Goal: Use online tool/utility: Utilize a website feature to perform a specific function

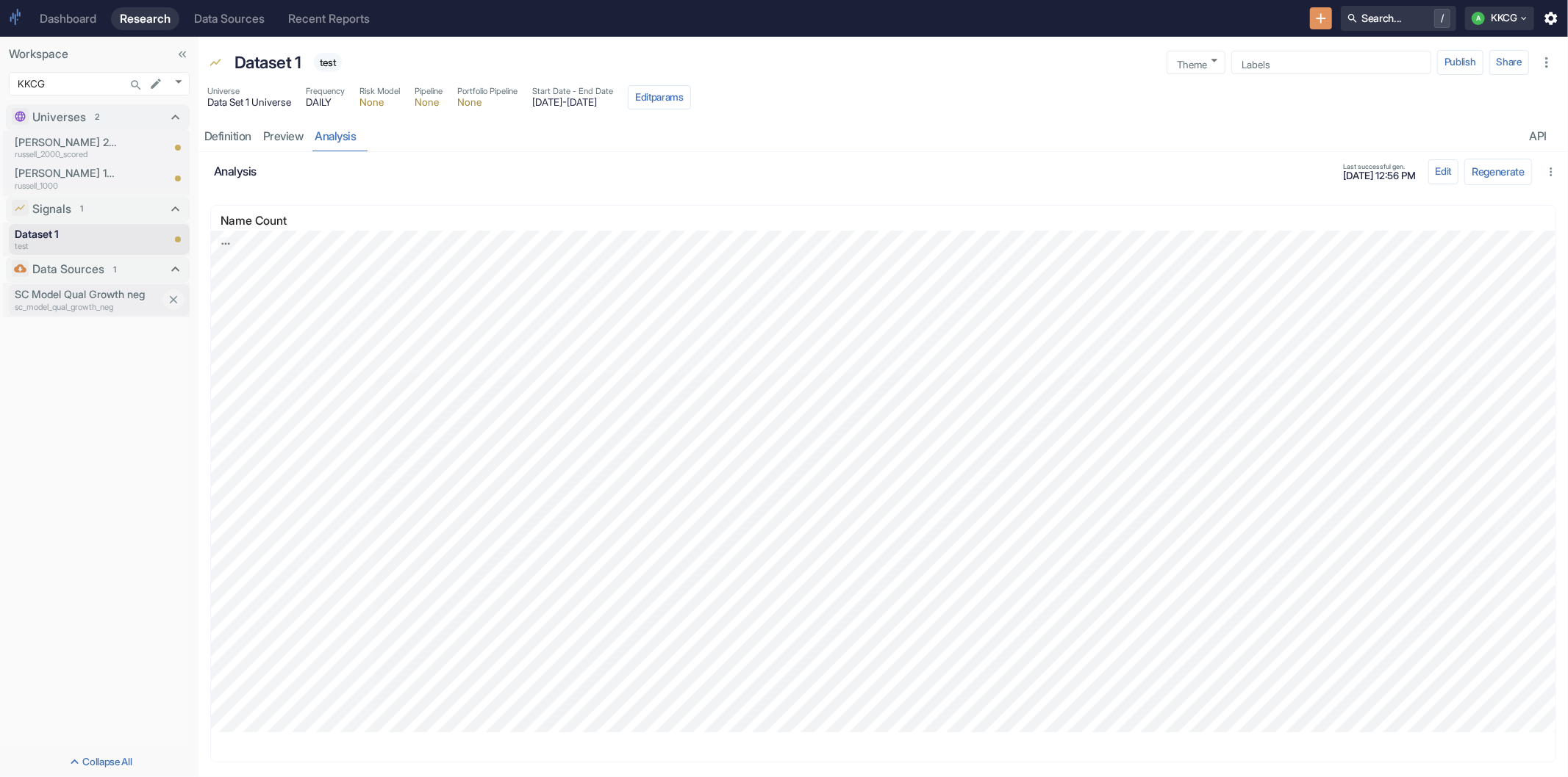
click at [96, 304] on p "sc_model_qual_growth_neg" at bounding box center [88, 307] width 147 height 12
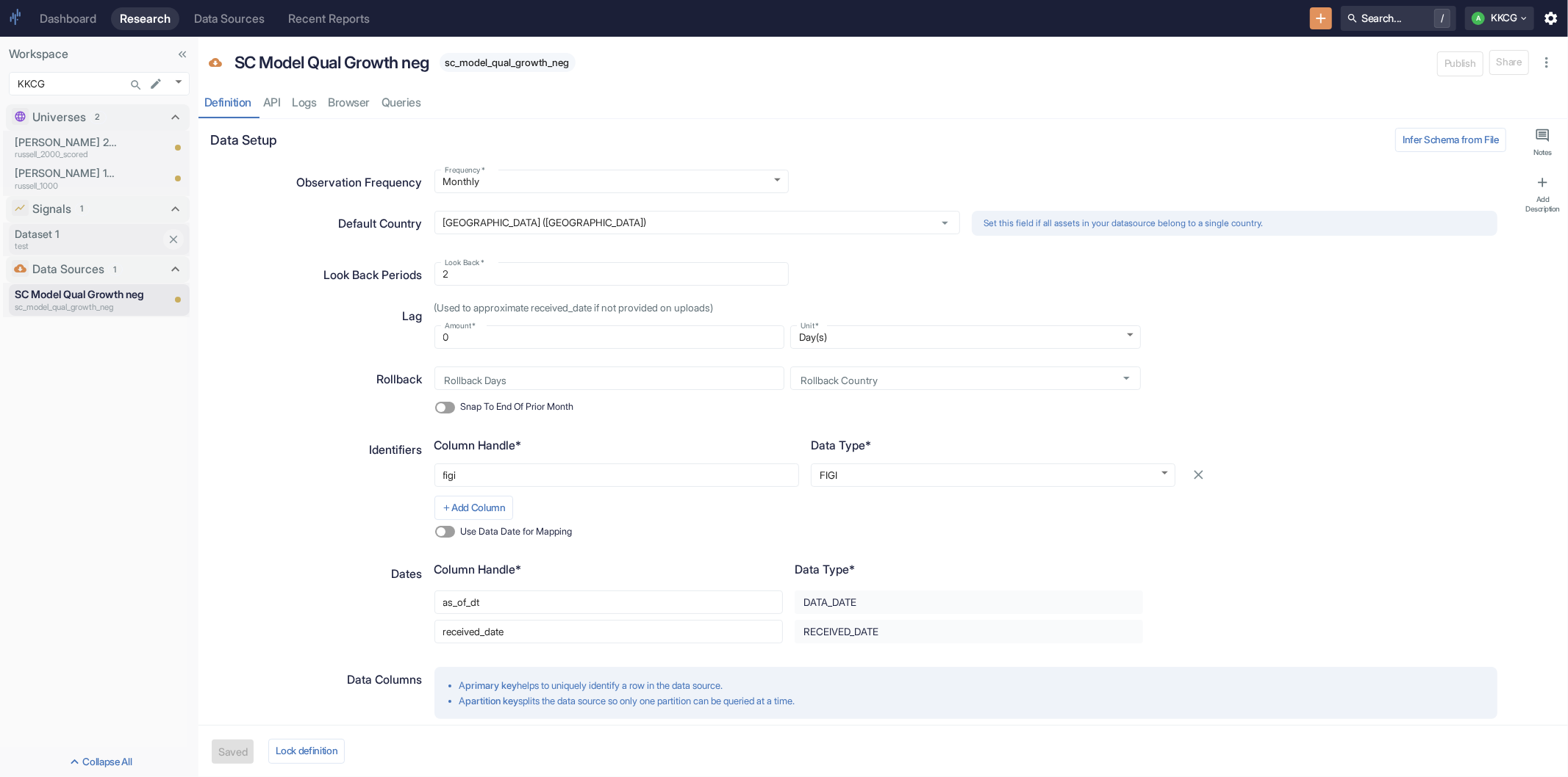
click at [81, 232] on p "Dataset 1" at bounding box center [88, 234] width 147 height 16
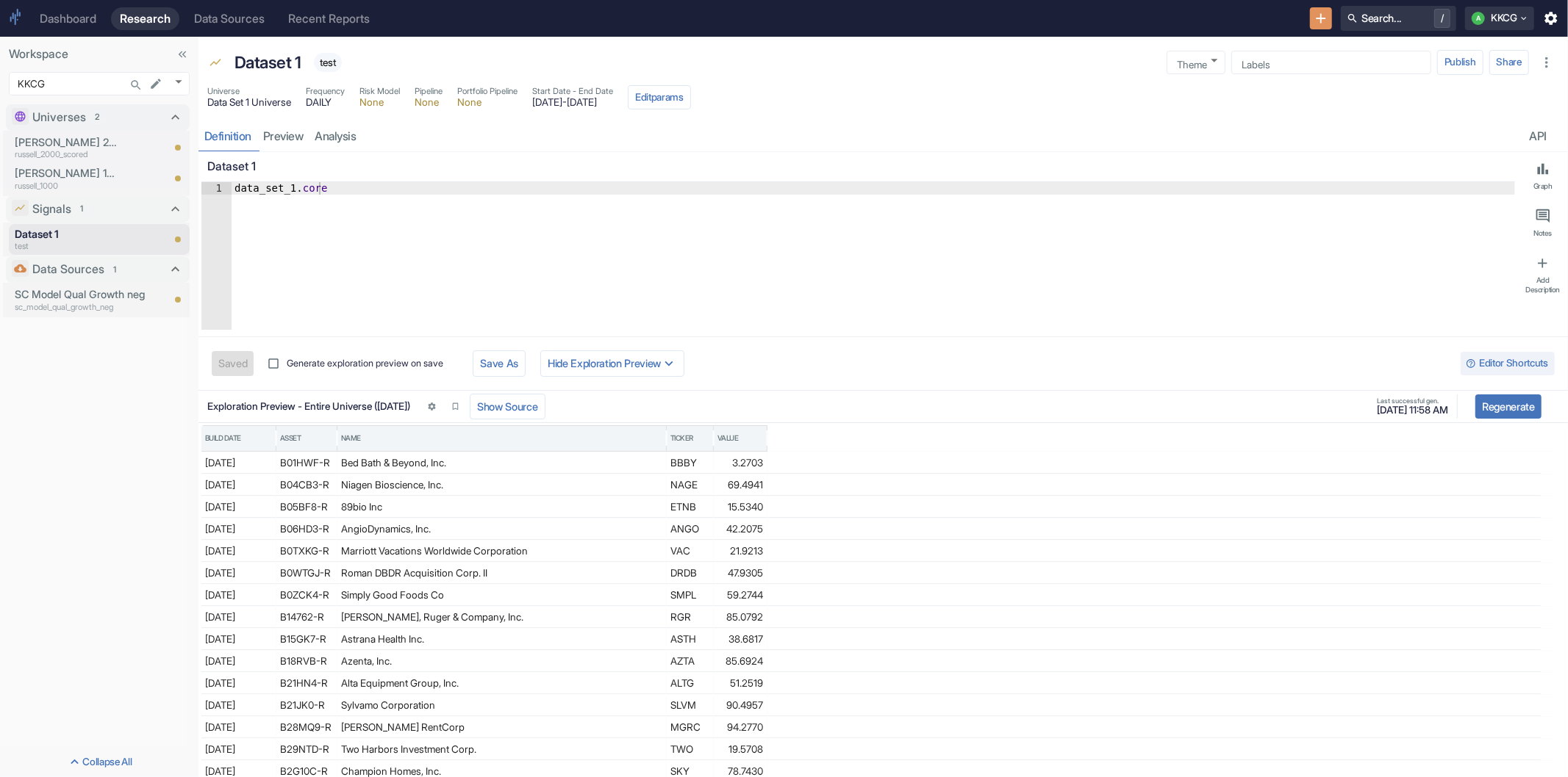
type textarea "x"
click at [322, 100] on span "DAILY" at bounding box center [325, 102] width 39 height 11
click at [283, 144] on link "preview" at bounding box center [283, 136] width 52 height 30
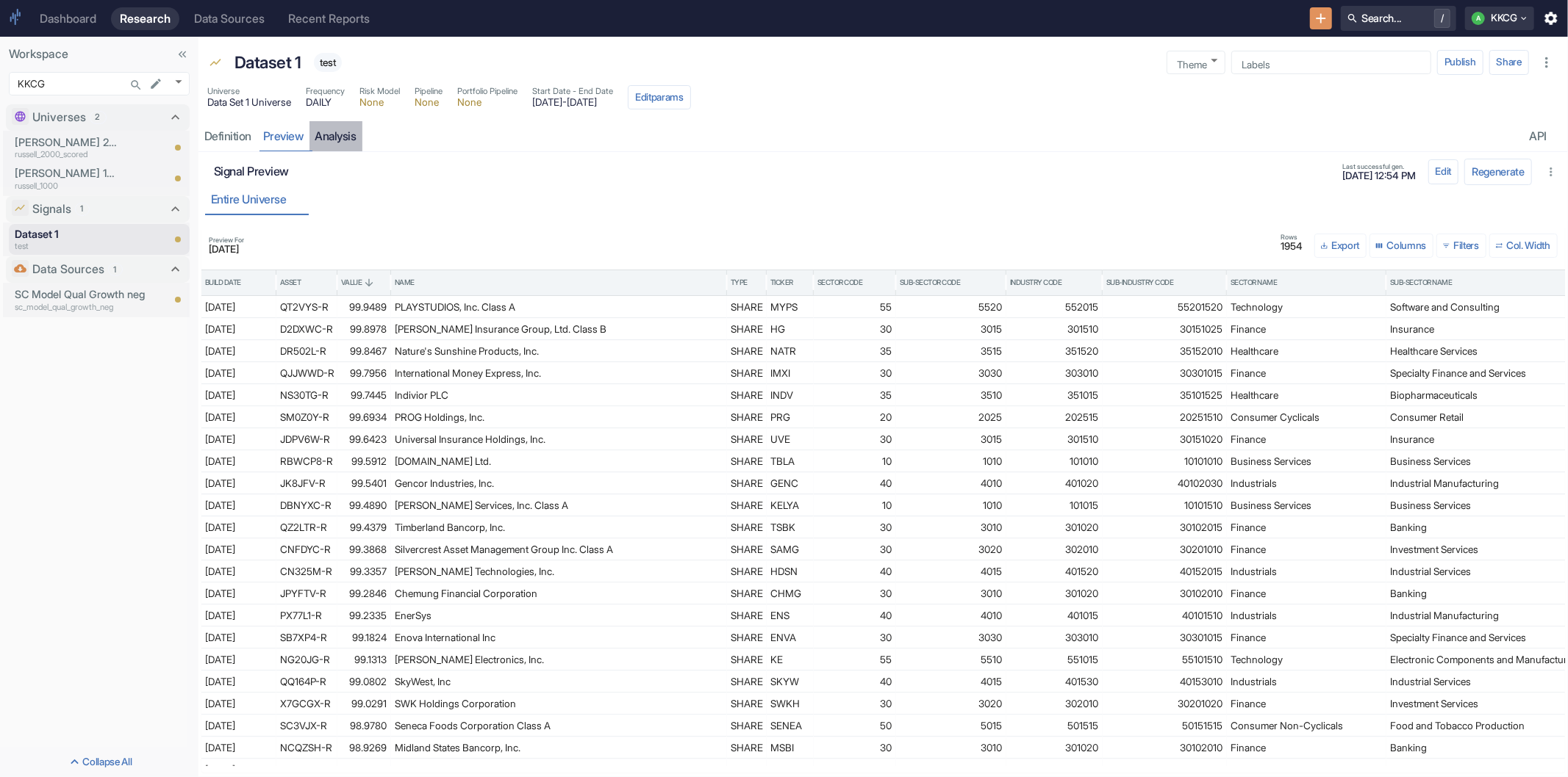
click at [338, 137] on link "analysis" at bounding box center [336, 136] width 53 height 30
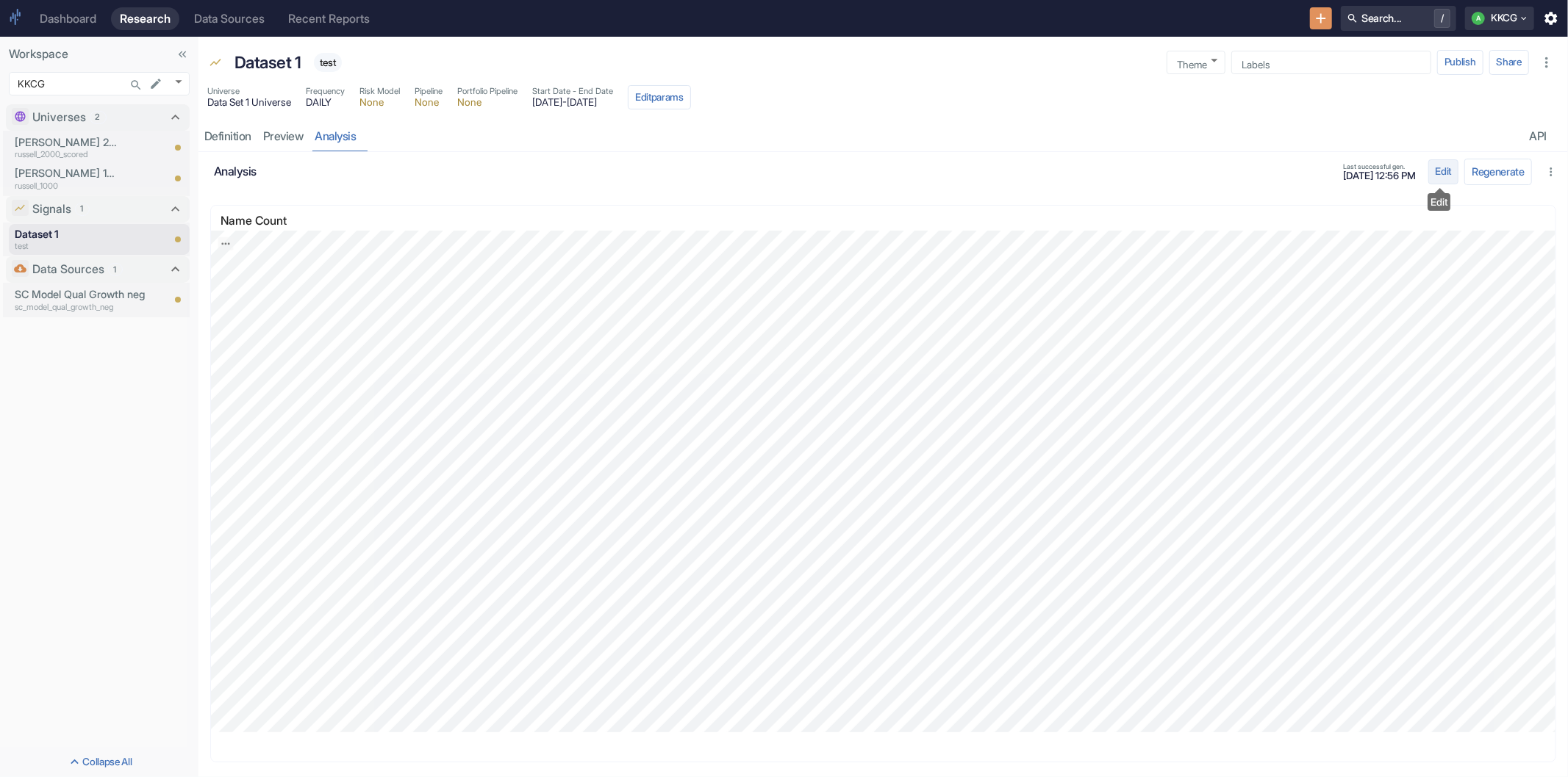
click at [1444, 174] on button "Edit" at bounding box center [1444, 171] width 31 height 25
click at [368, 158] on div "Edit mode Add Widget Add Widget Edit Params Edit Order Save Save as layout" at bounding box center [883, 170] width 1364 height 37
click at [346, 184] on div "Edit mode Add Widget Add Widget Edit Params Edit Order Save Save as layout" at bounding box center [883, 170] width 1364 height 37
click at [347, 175] on input "Add Widget" at bounding box center [393, 171] width 220 height 13
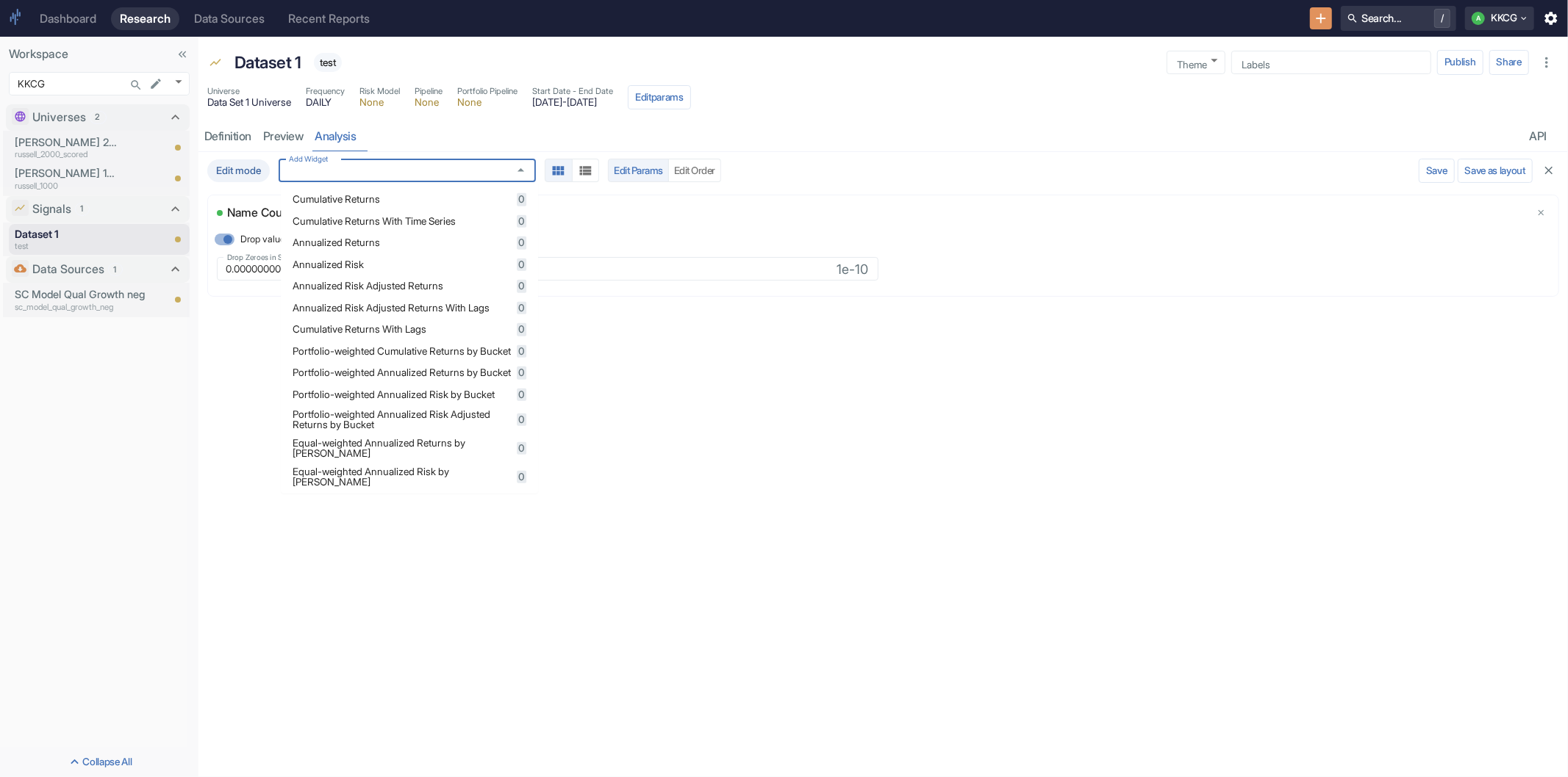
click at [346, 202] on span "Cumulative Returns" at bounding box center [403, 200] width 220 height 11
click at [369, 240] on span "Annualized Returns" at bounding box center [403, 243] width 220 height 11
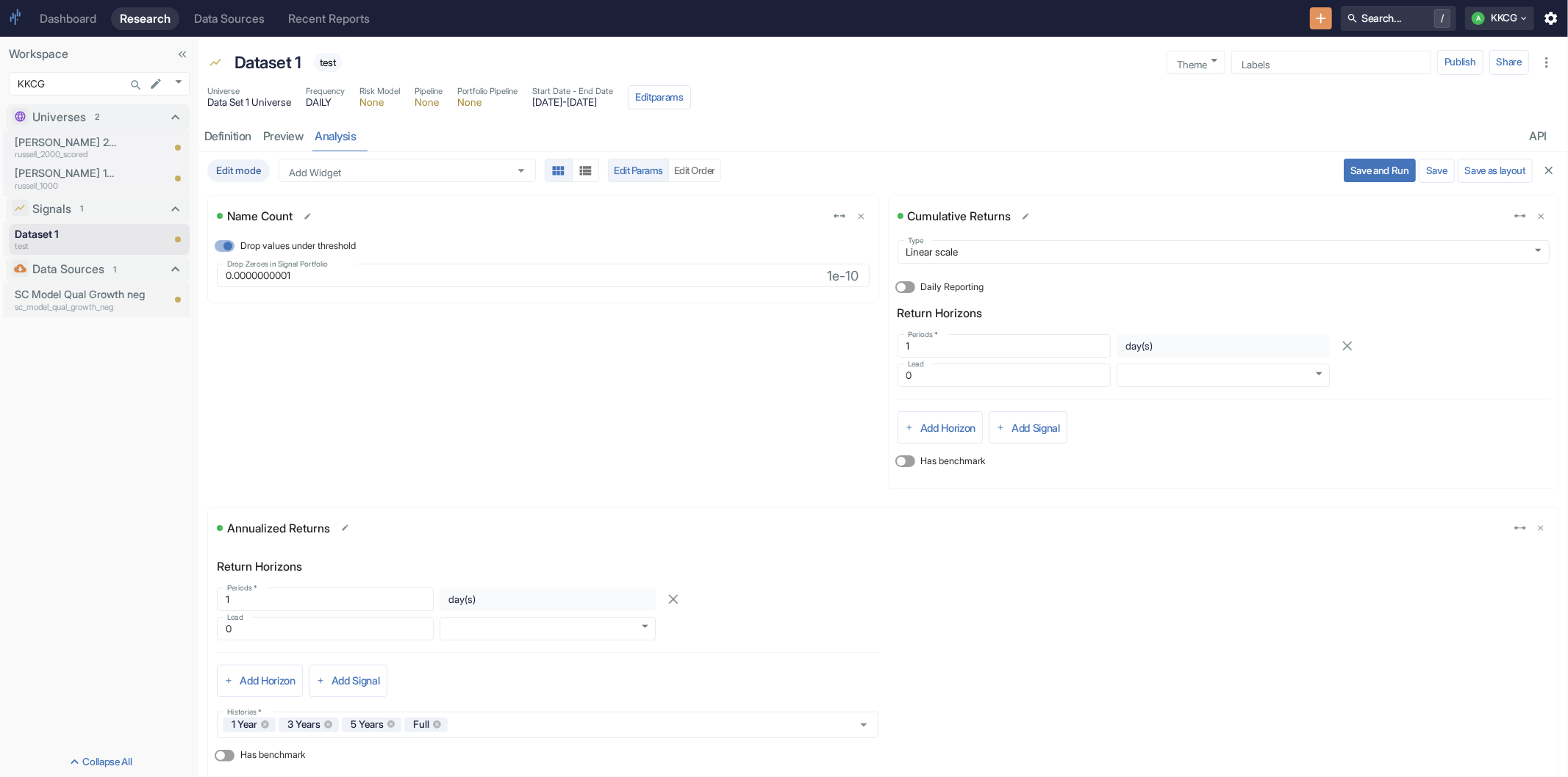
click at [902, 151] on div "resource tabs" at bounding box center [943, 136] width 1161 height 30
click at [699, 170] on button "Edit Order" at bounding box center [695, 170] width 53 height 24
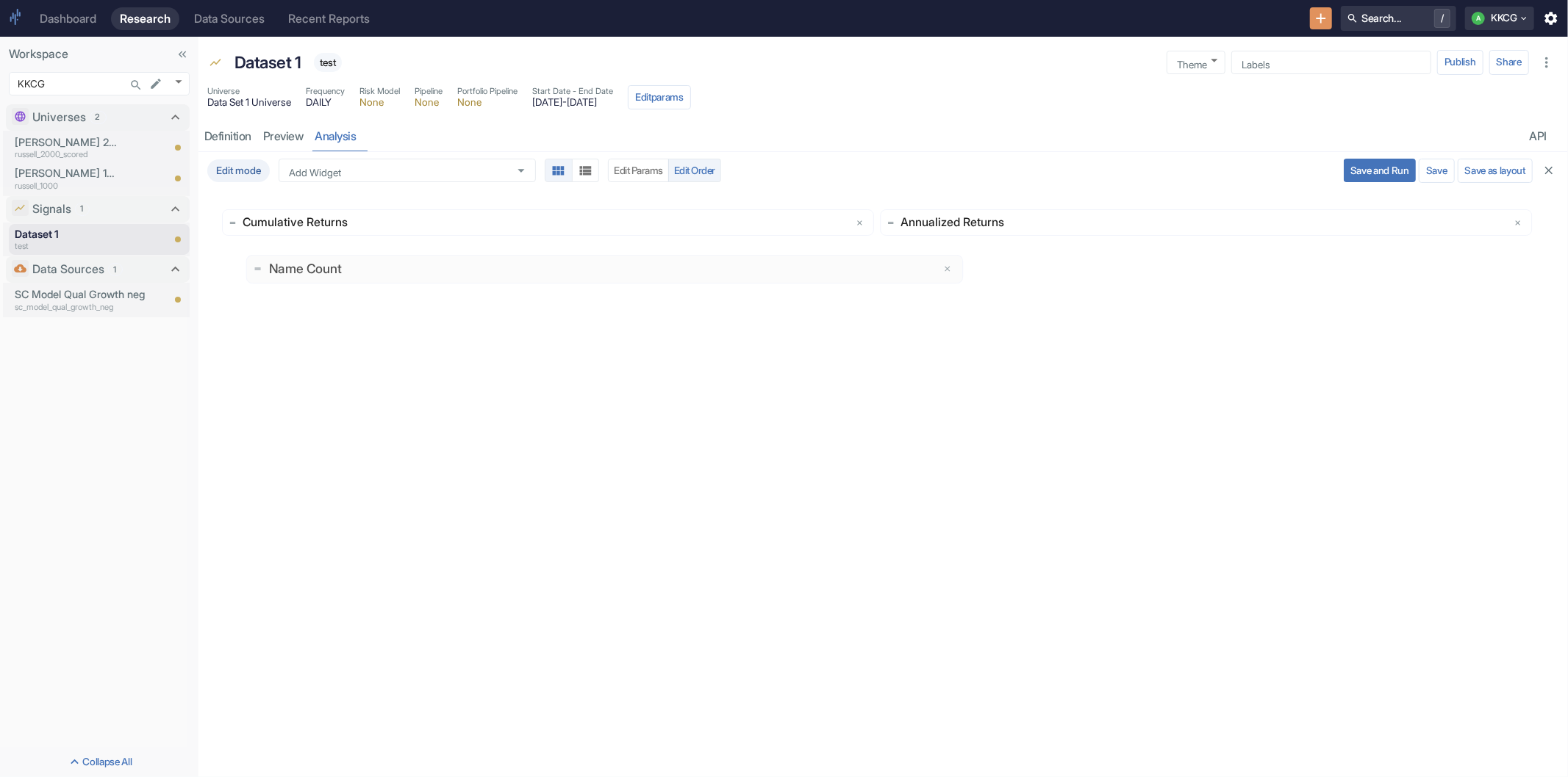
drag, startPoint x: 695, startPoint y: 222, endPoint x: 751, endPoint y: 269, distance: 73.1
click at [1367, 167] on button "Save and Run" at bounding box center [1379, 170] width 72 height 24
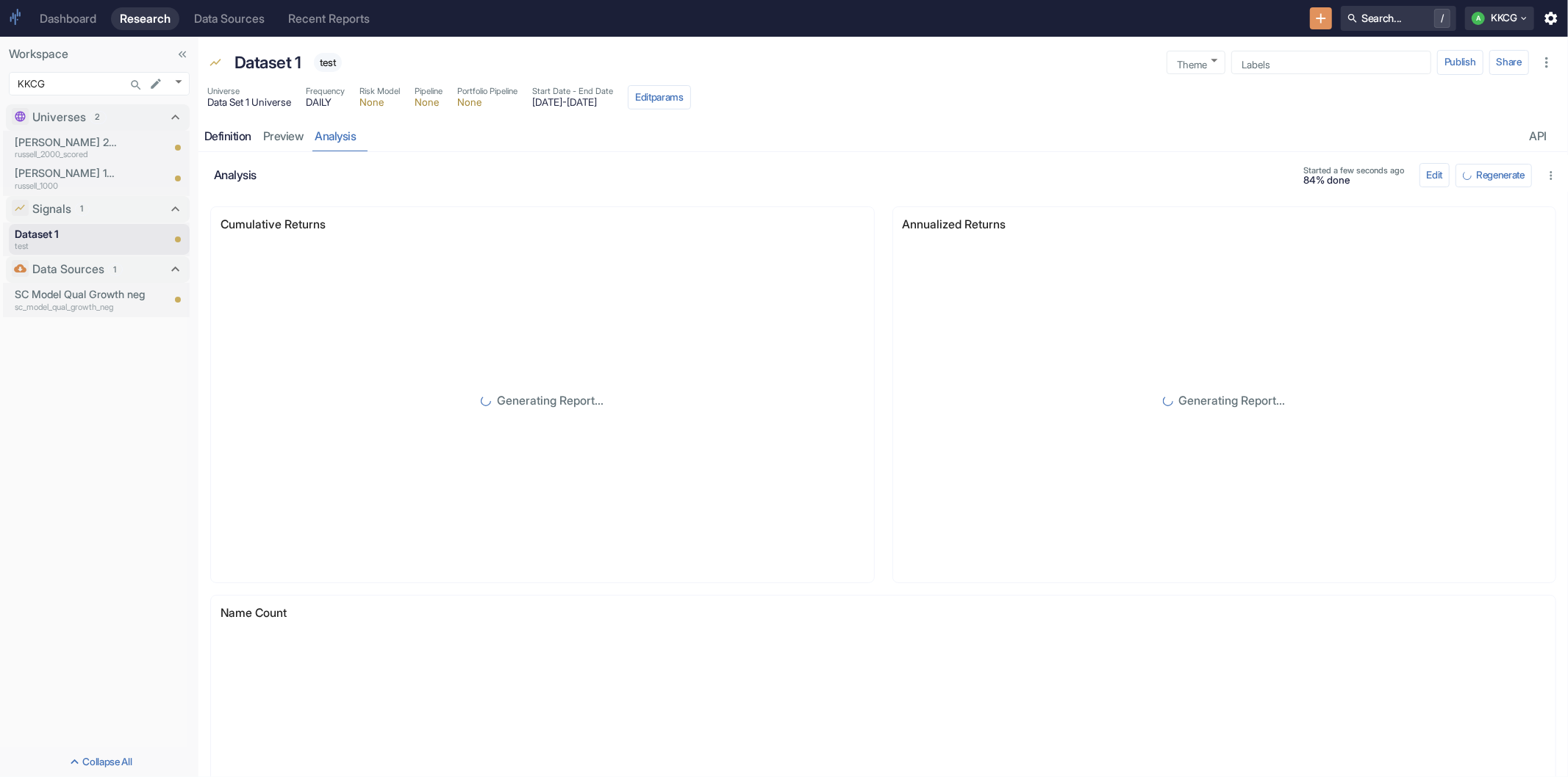
click at [210, 131] on div "Definition" at bounding box center [228, 137] width 47 height 15
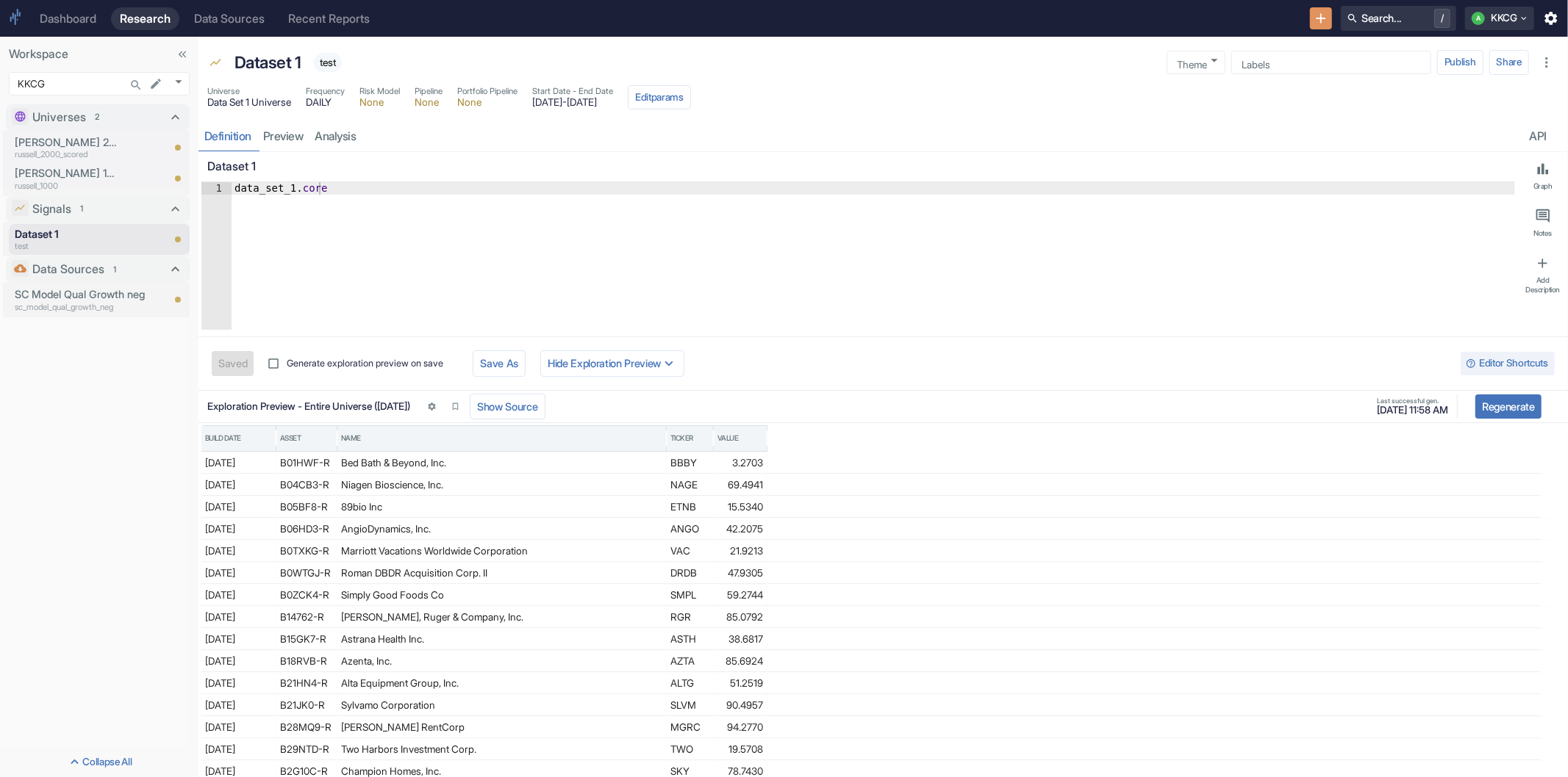
type textarea "x"
click at [329, 140] on link "analysis" at bounding box center [336, 136] width 53 height 30
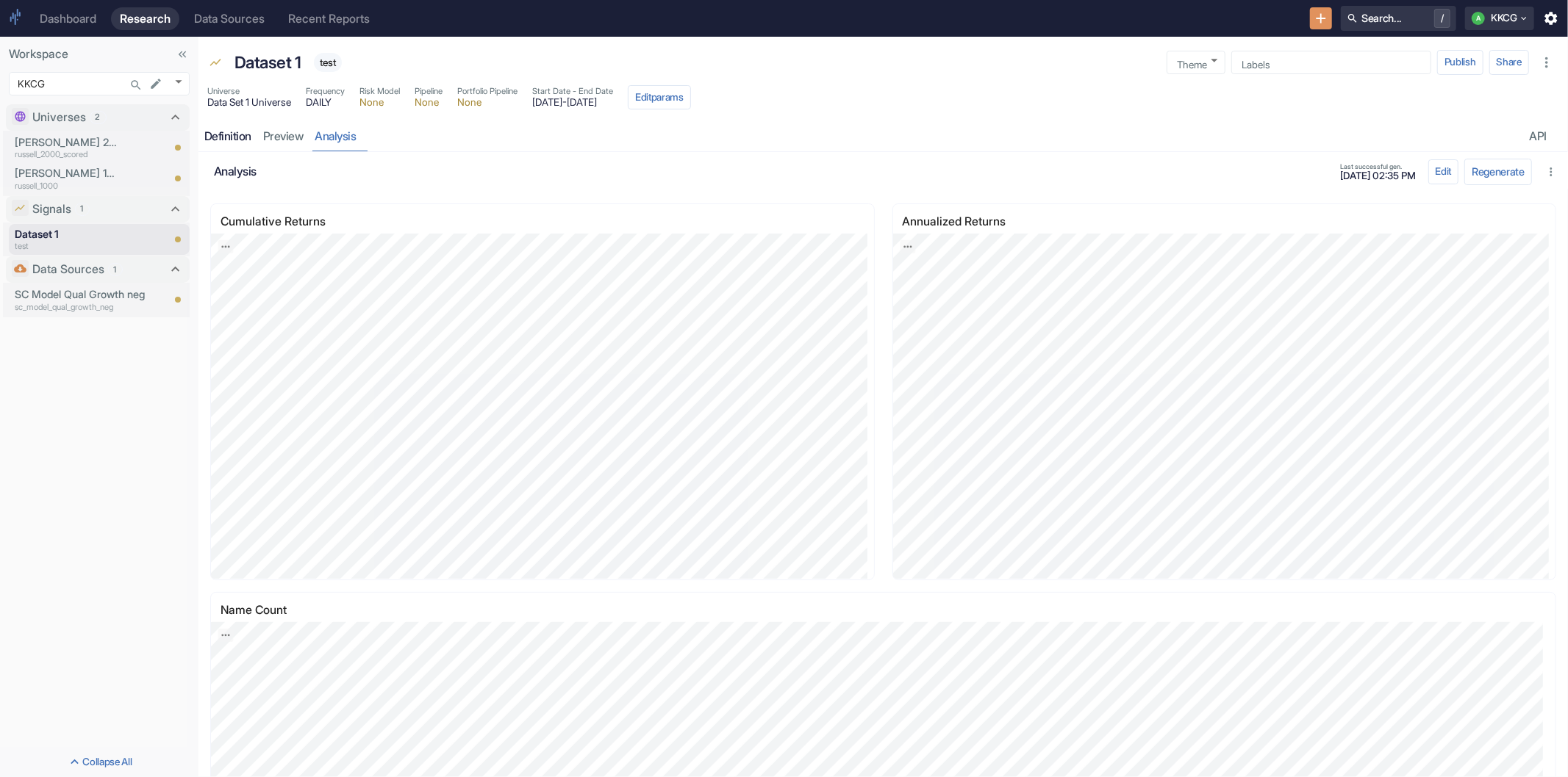
click at [206, 140] on div "Definition" at bounding box center [228, 137] width 47 height 15
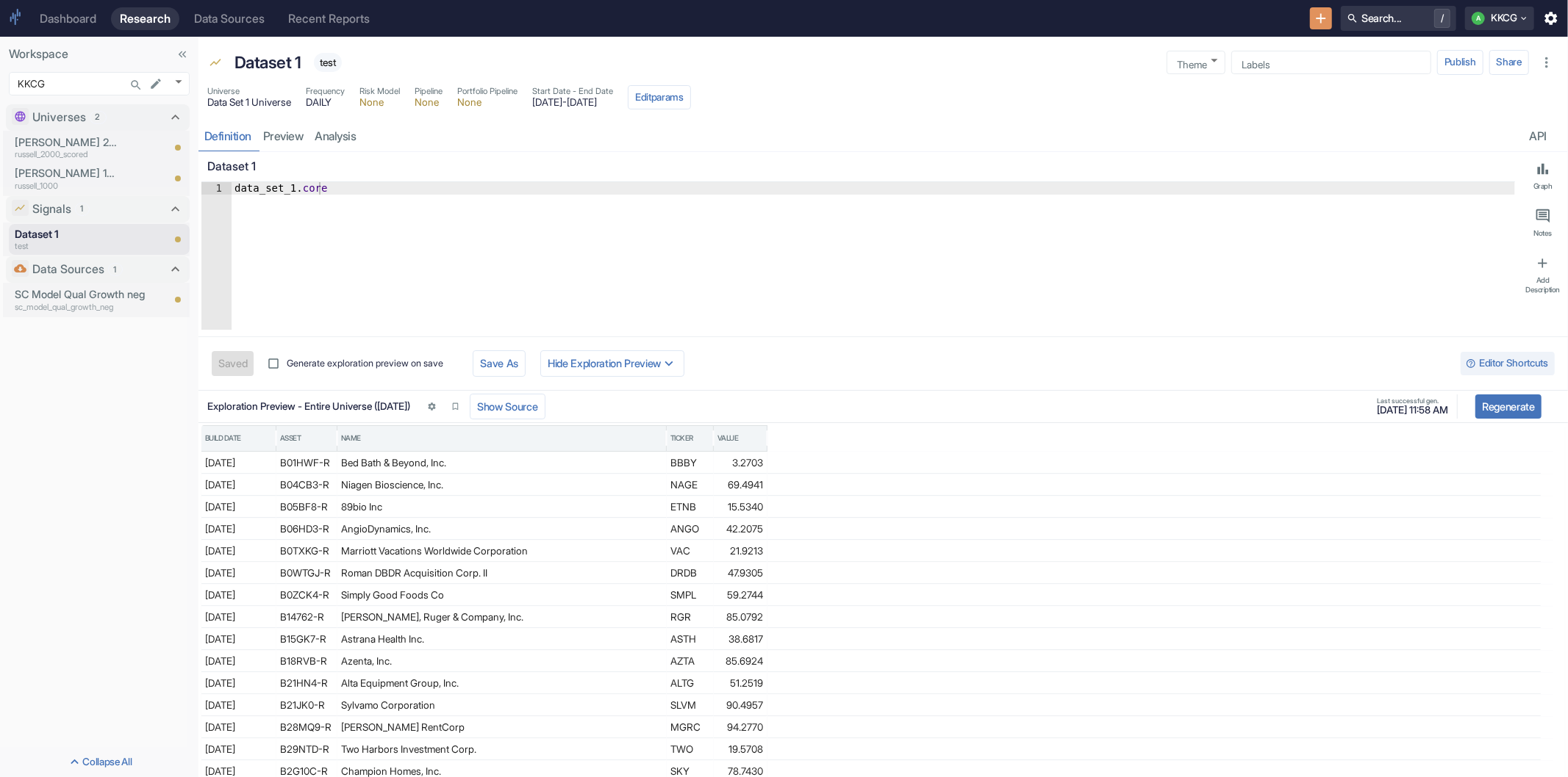
type textarea "x"
click at [59, 309] on p "sc_model_qual_growth_neg" at bounding box center [88, 307] width 147 height 12
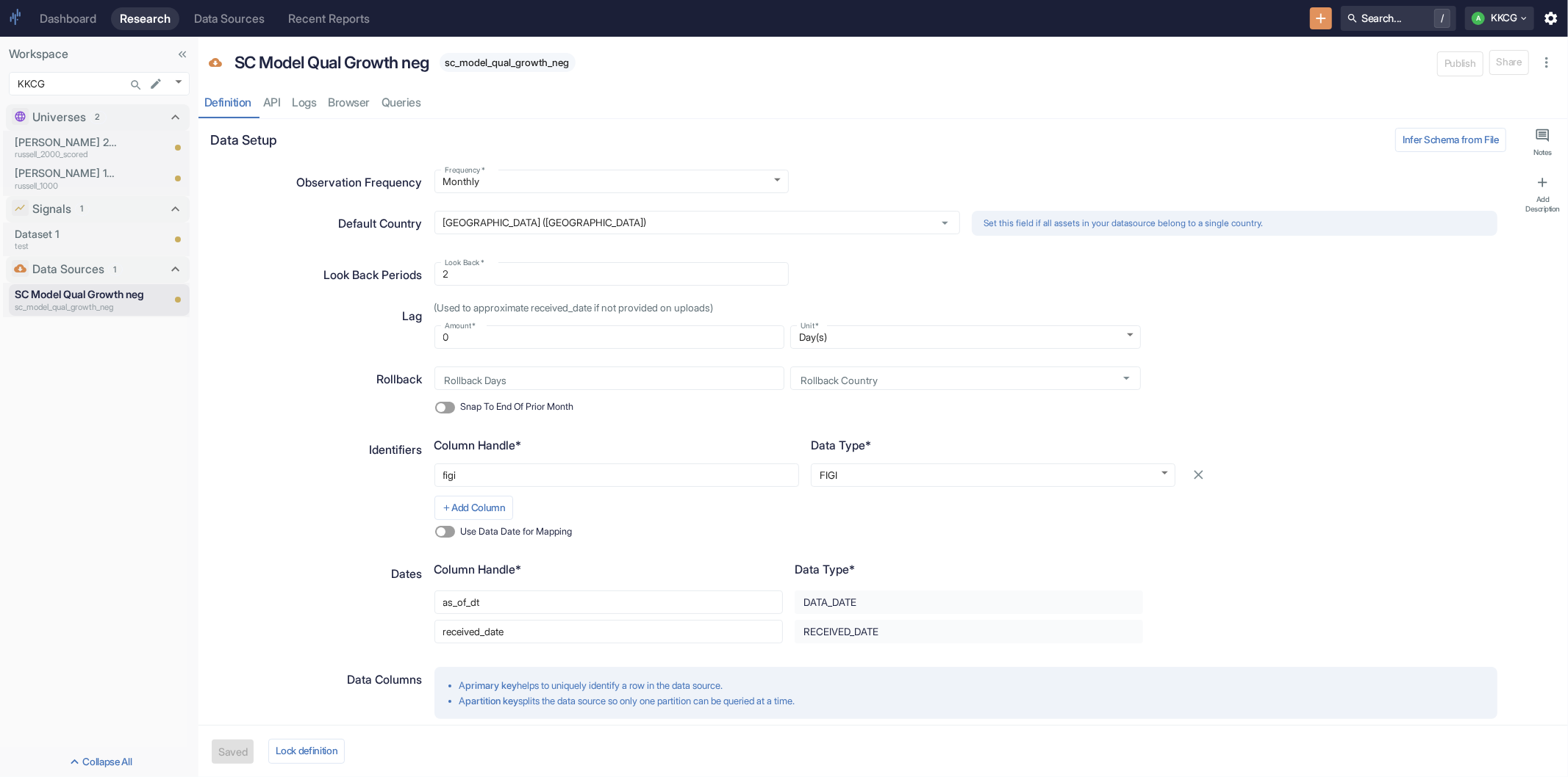
click at [363, 108] on div "Definition API Logs Browser Queries" at bounding box center [883, 102] width 1370 height 30
click at [346, 103] on div "Definition API Logs Browser Queries" at bounding box center [883, 102] width 1370 height 30
type textarea "x"
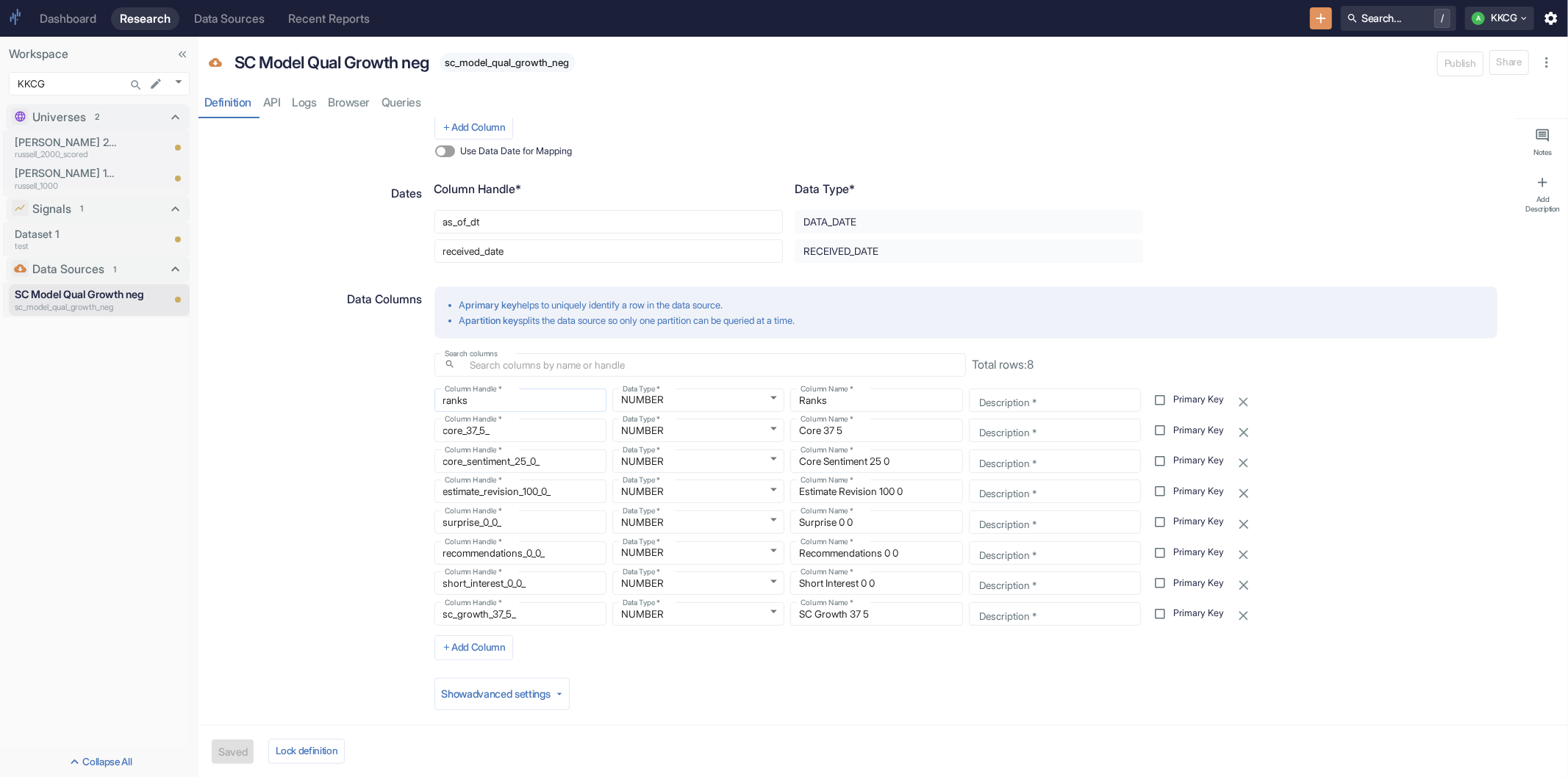
scroll to position [391, 0]
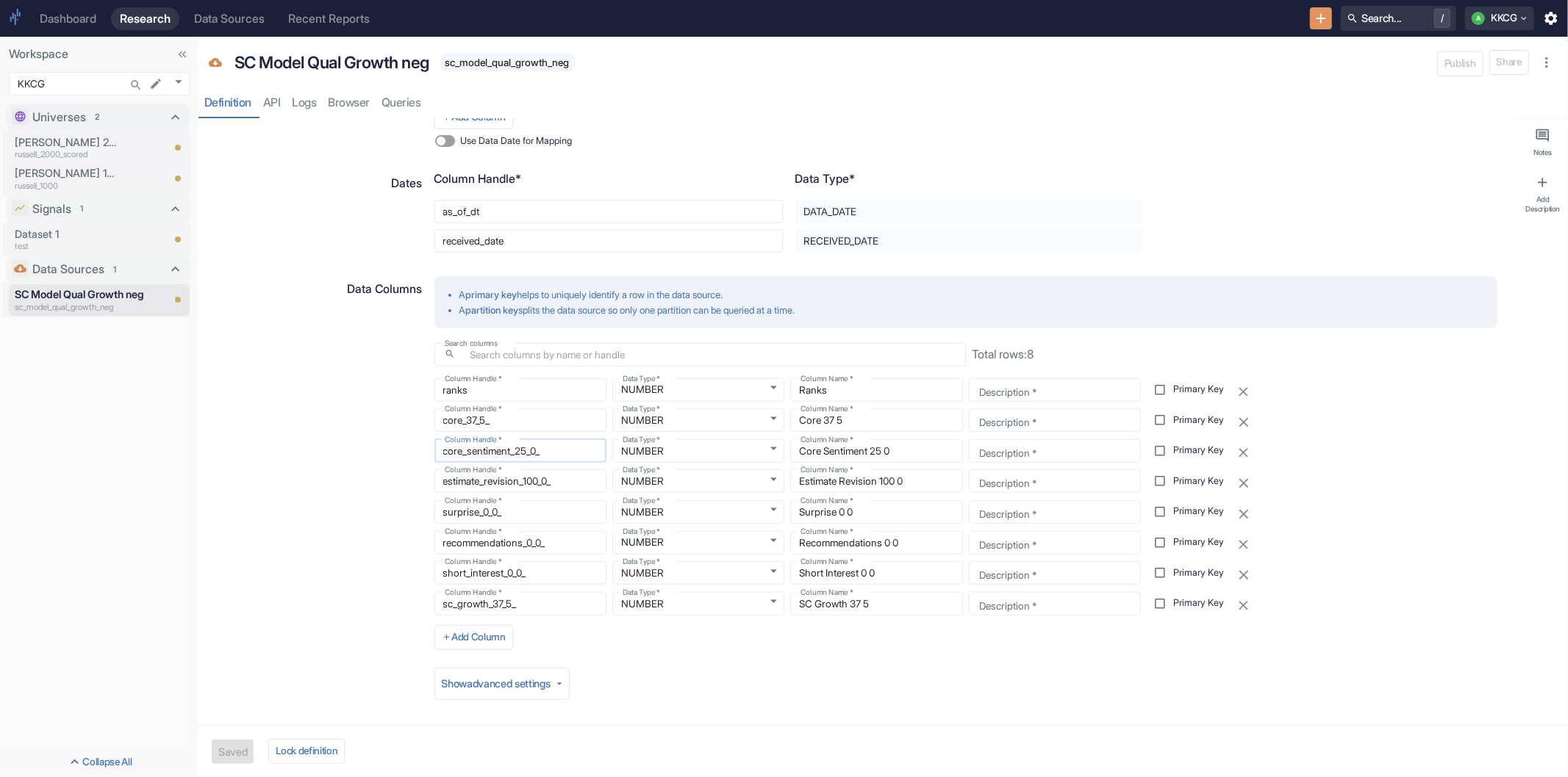
drag, startPoint x: 542, startPoint y: 453, endPoint x: 441, endPoint y: 454, distance: 101.0
click at [441, 454] on input "core_sentiment_25_0_" at bounding box center [520, 451] width 172 height 18
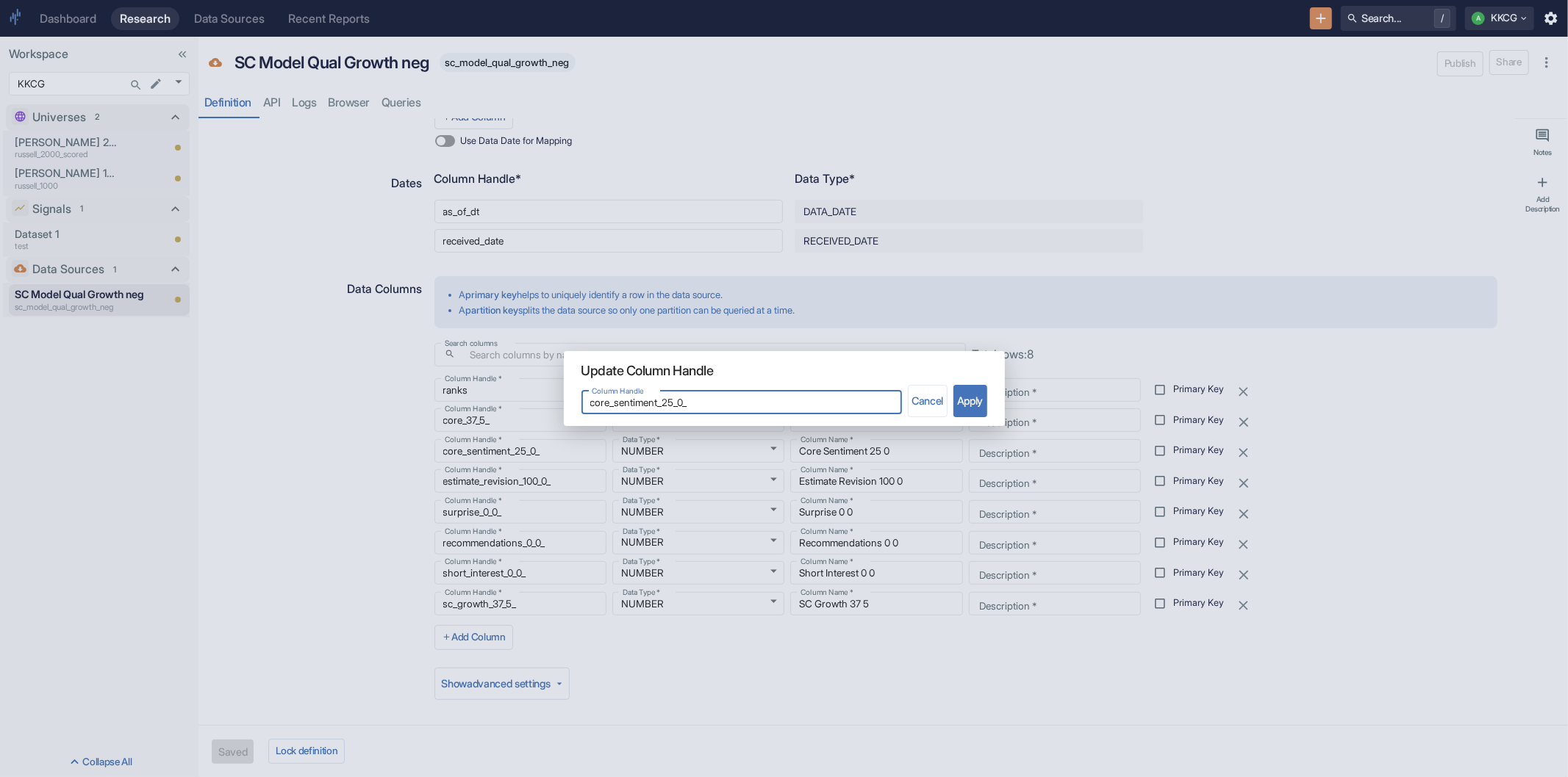
drag, startPoint x: 750, startPoint y: 406, endPoint x: 564, endPoint y: 406, distance: 186.0
click at [564, 406] on div "Column Handle core_sentiment_25_0_ Column Handle Cancel Apply" at bounding box center [784, 406] width 441 height 41
click at [284, 406] on div "Update Column Handle Column Handle core_sentiment_25_0_ Column Handle Cancel Ap…" at bounding box center [784, 388] width 1568 height 777
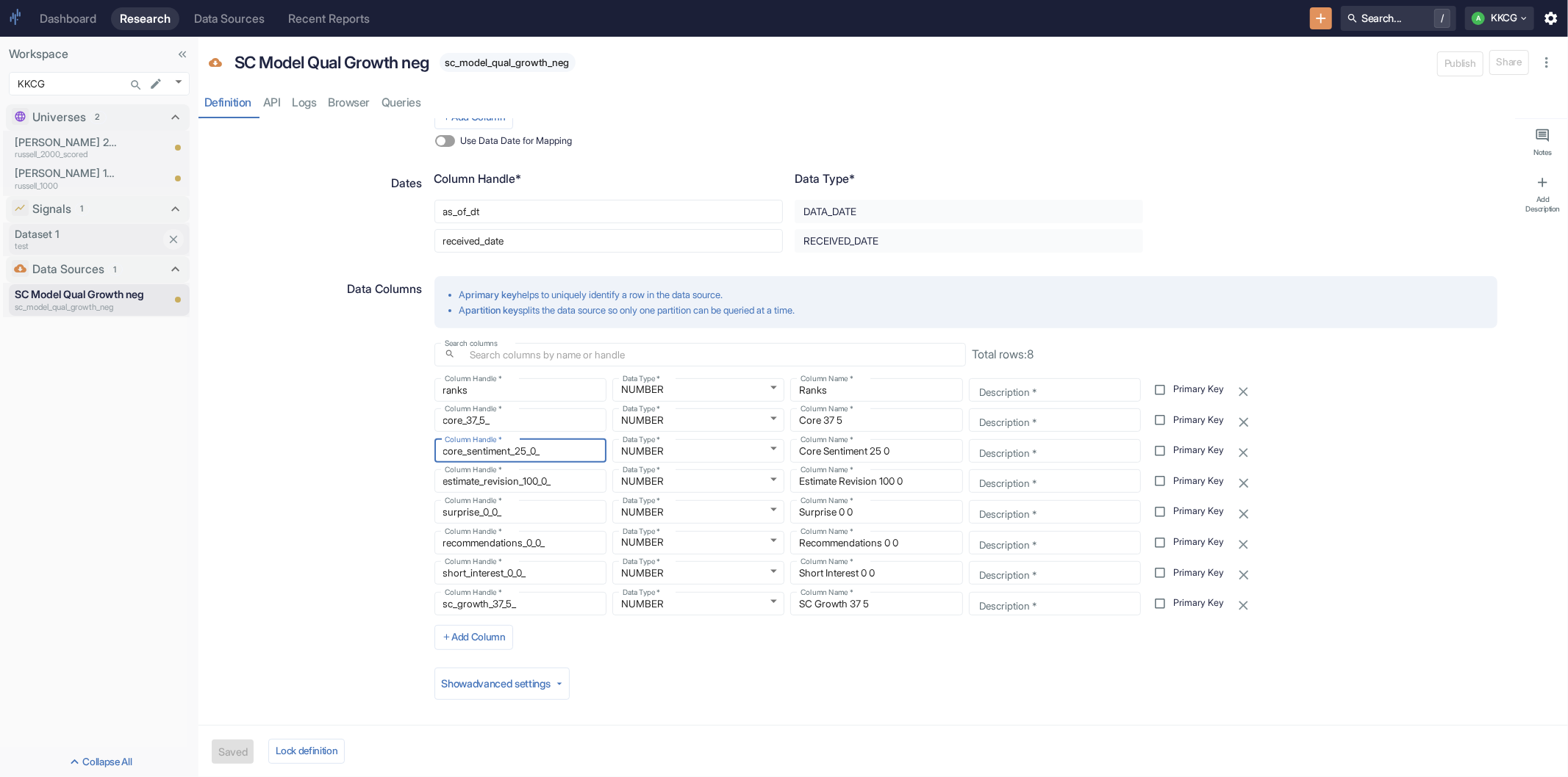
click at [78, 228] on p "Dataset 1" at bounding box center [88, 234] width 147 height 16
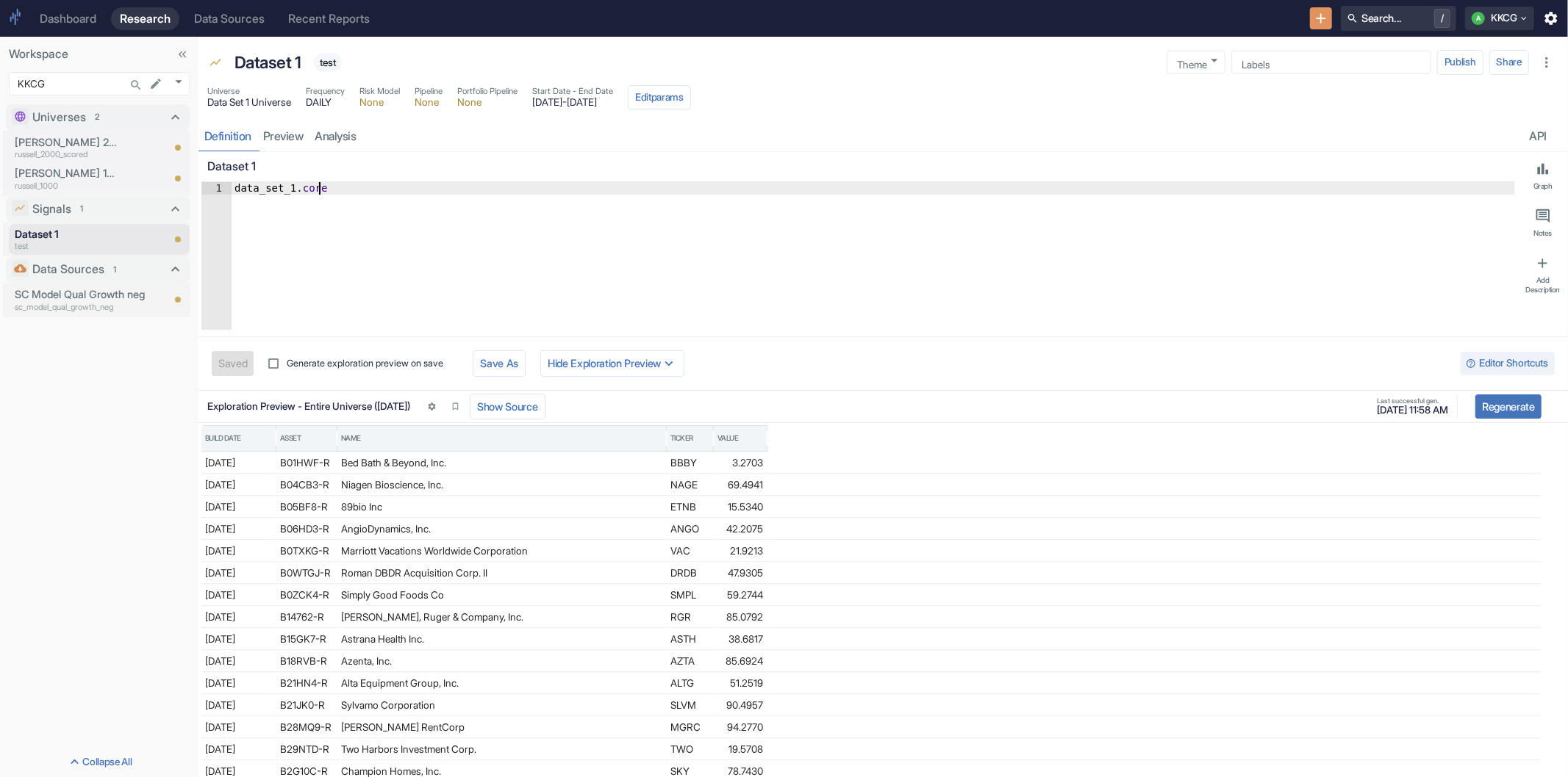
click at [324, 193] on div "data_set_1 . core" at bounding box center [873, 268] width 1283 height 172
drag, startPoint x: 296, startPoint y: 189, endPoint x: 325, endPoint y: 189, distance: 29.0
click at [325, 189] on div "data_set_1 . core" at bounding box center [873, 268] width 1283 height 172
paste textarea "_sentiment_25_0_"
type textarea "data_set_1.core_sentiment_25_0_"
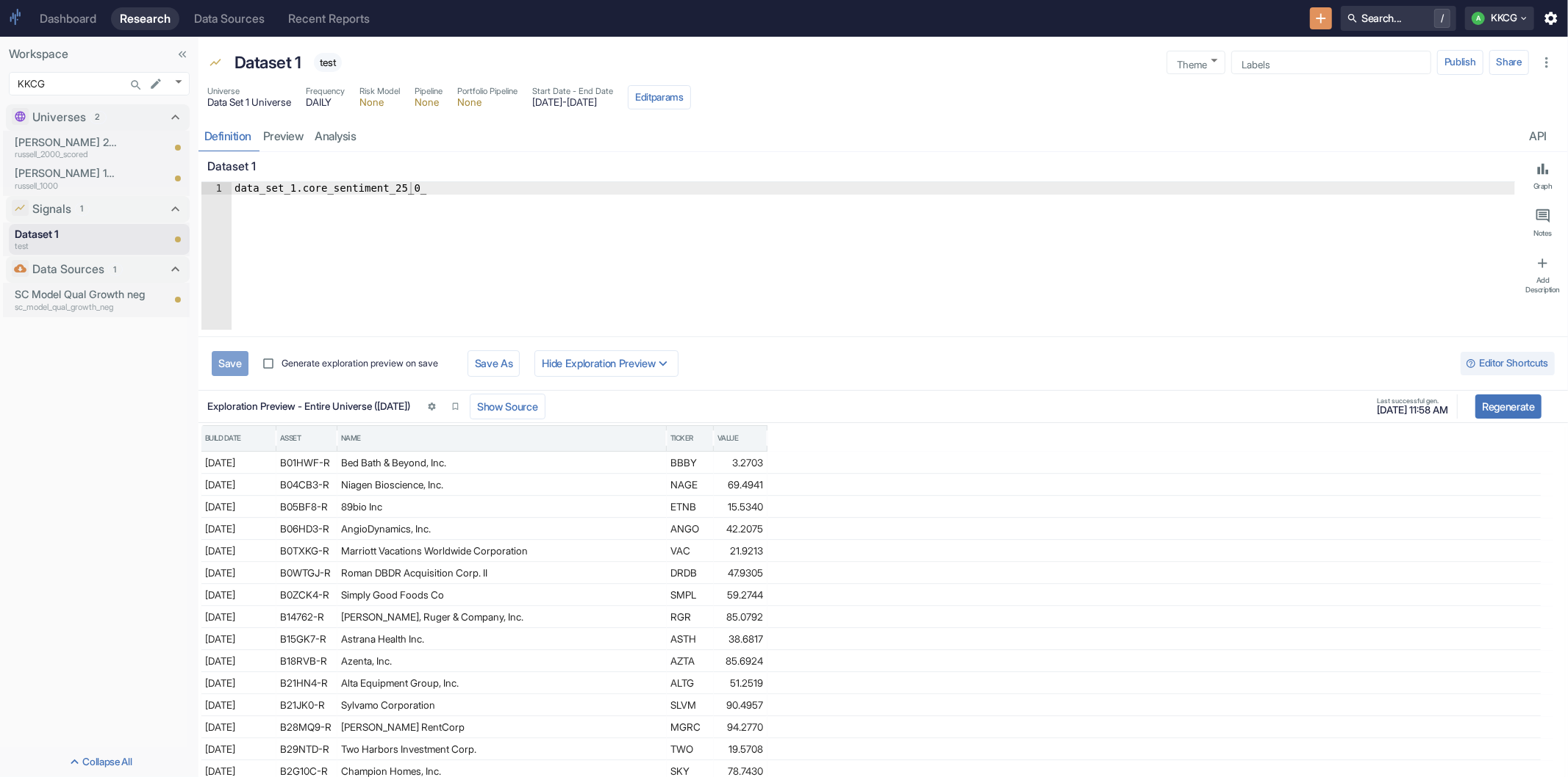
click at [217, 365] on button "Save" at bounding box center [229, 363] width 37 height 24
type textarea "x"
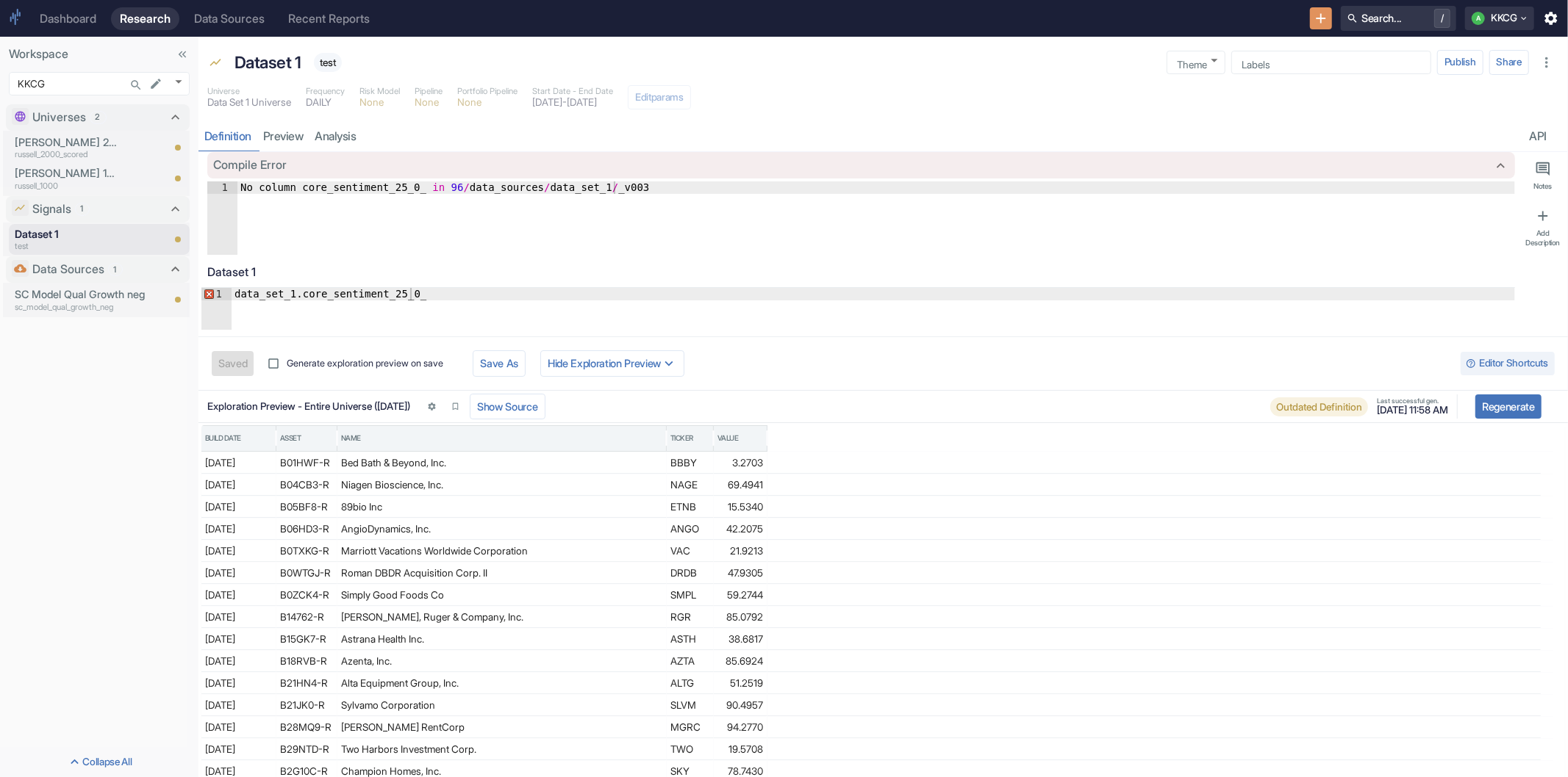
type textarea "No column core_sentiment_25_0_ in 96/data_sources/data_set_1/_v003"
click at [371, 226] on div "No column core_sentiment_25_0_ in 96 / data_sources / data_set_1 / _v003" at bounding box center [876, 230] width 1278 height 98
click at [347, 285] on div "Dataset 1" at bounding box center [858, 272] width 1313 height 30
click at [311, 297] on div "data_set_1 . core_sentiment_25_0_" at bounding box center [873, 321] width 1283 height 67
drag, startPoint x: 416, startPoint y: 294, endPoint x: 318, endPoint y: 297, distance: 98.0
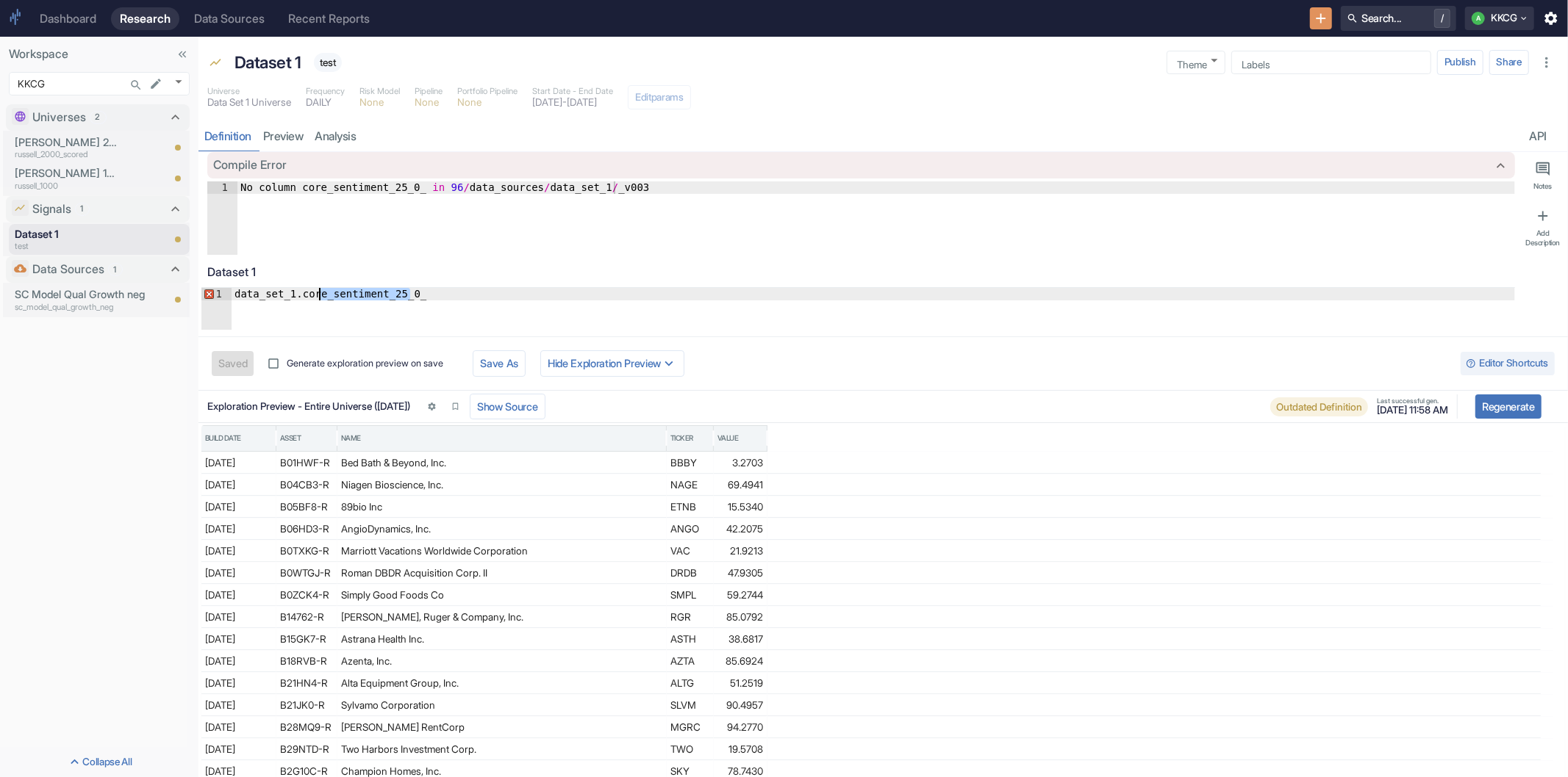
click at [318, 297] on div "data_set_1 . core_sentiment_25_0_" at bounding box center [873, 321] width 1283 height 67
type textarea "data_set_1.core"
click at [239, 363] on button "Save" at bounding box center [229, 363] width 37 height 24
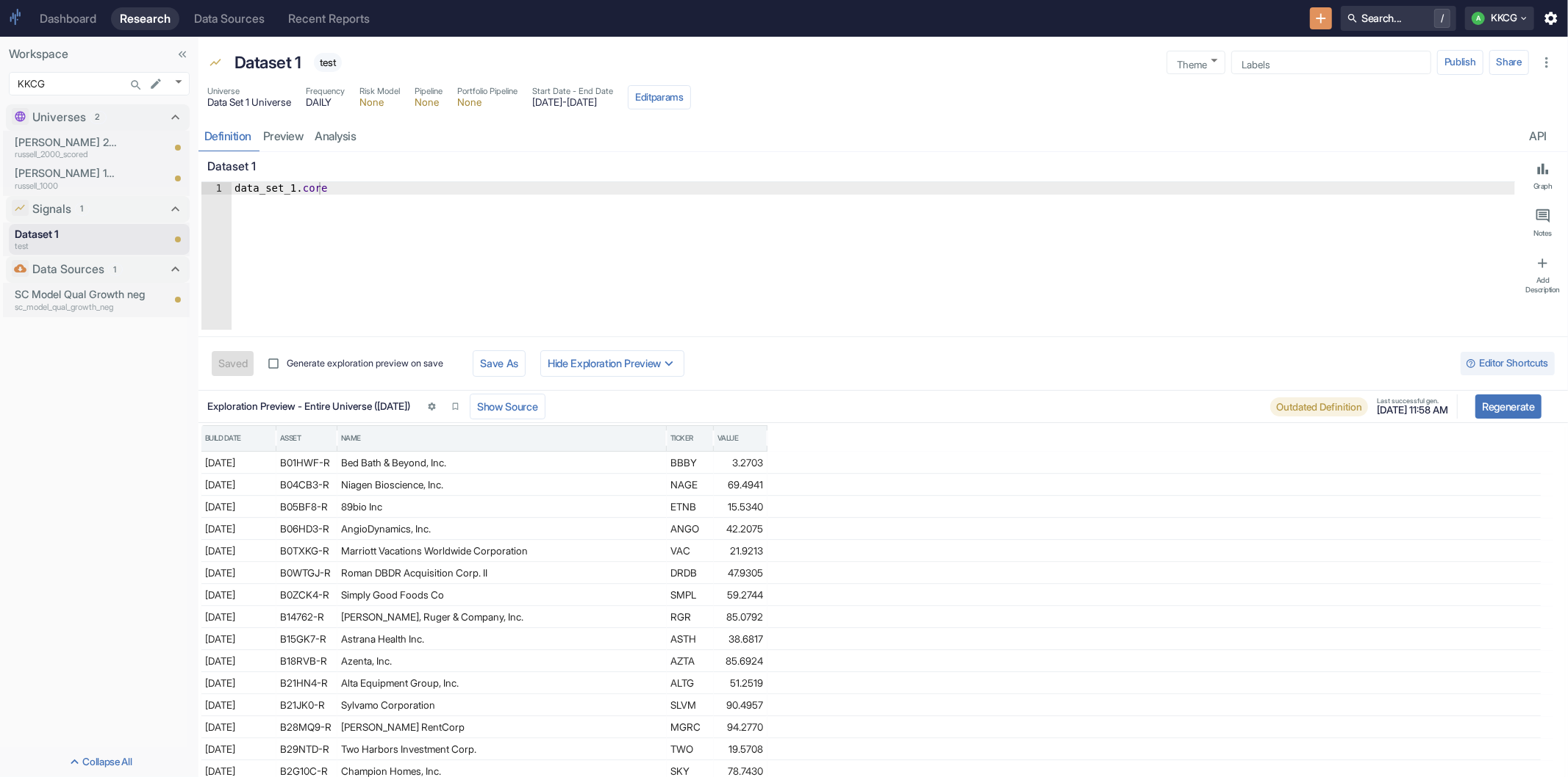
drag, startPoint x: 549, startPoint y: 333, endPoint x: 560, endPoint y: 277, distance: 57.1
drag, startPoint x: 532, startPoint y: 335, endPoint x: 542, endPoint y: 266, distance: 69.7
click at [75, 267] on p "Data Sources" at bounding box center [69, 270] width 72 height 18
click at [73, 277] on p "Data Sources" at bounding box center [69, 271] width 72 height 18
type textarea "x"
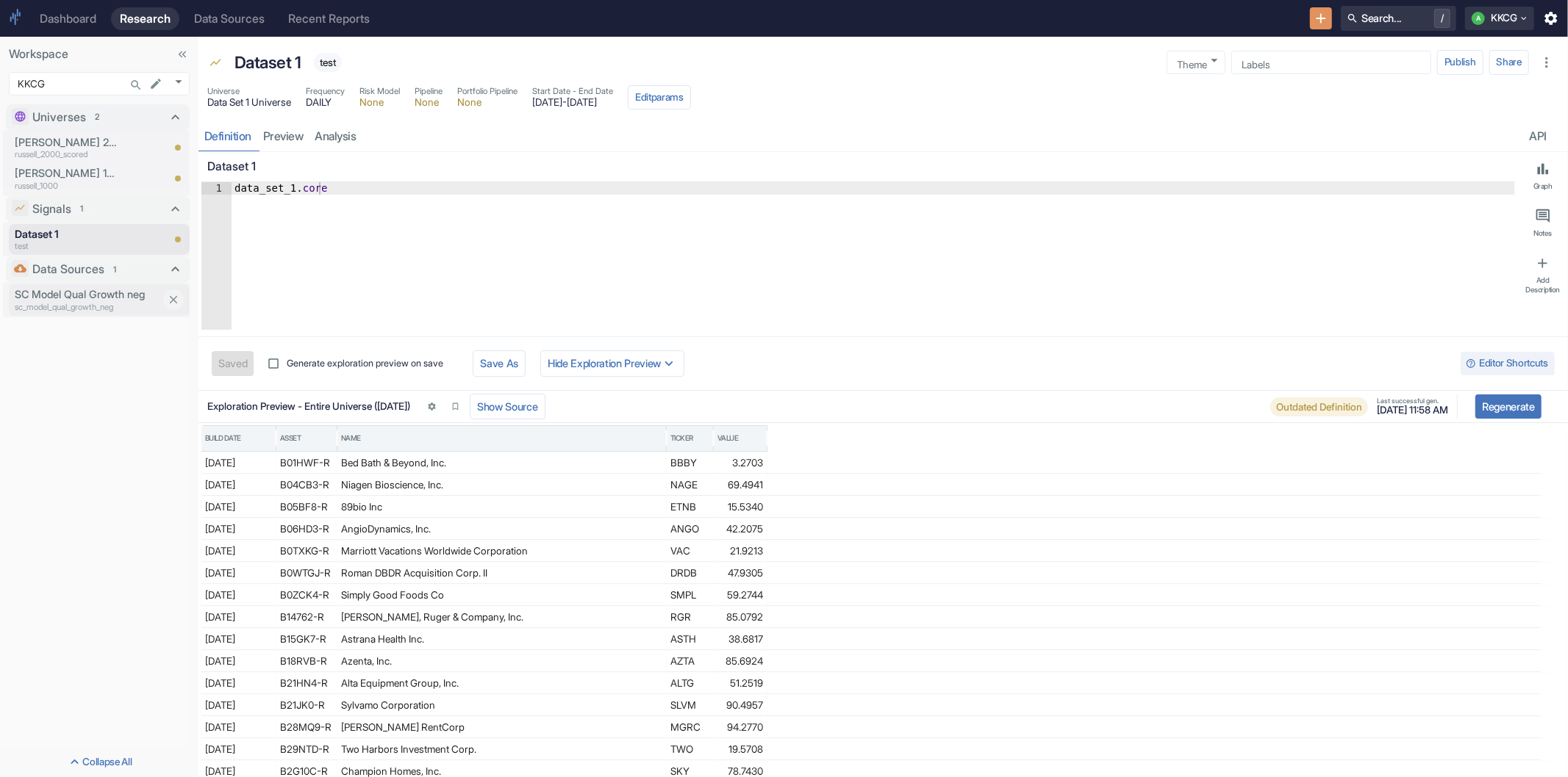
click at [73, 298] on p "SC Model Qual Growth neg" at bounding box center [88, 295] width 147 height 16
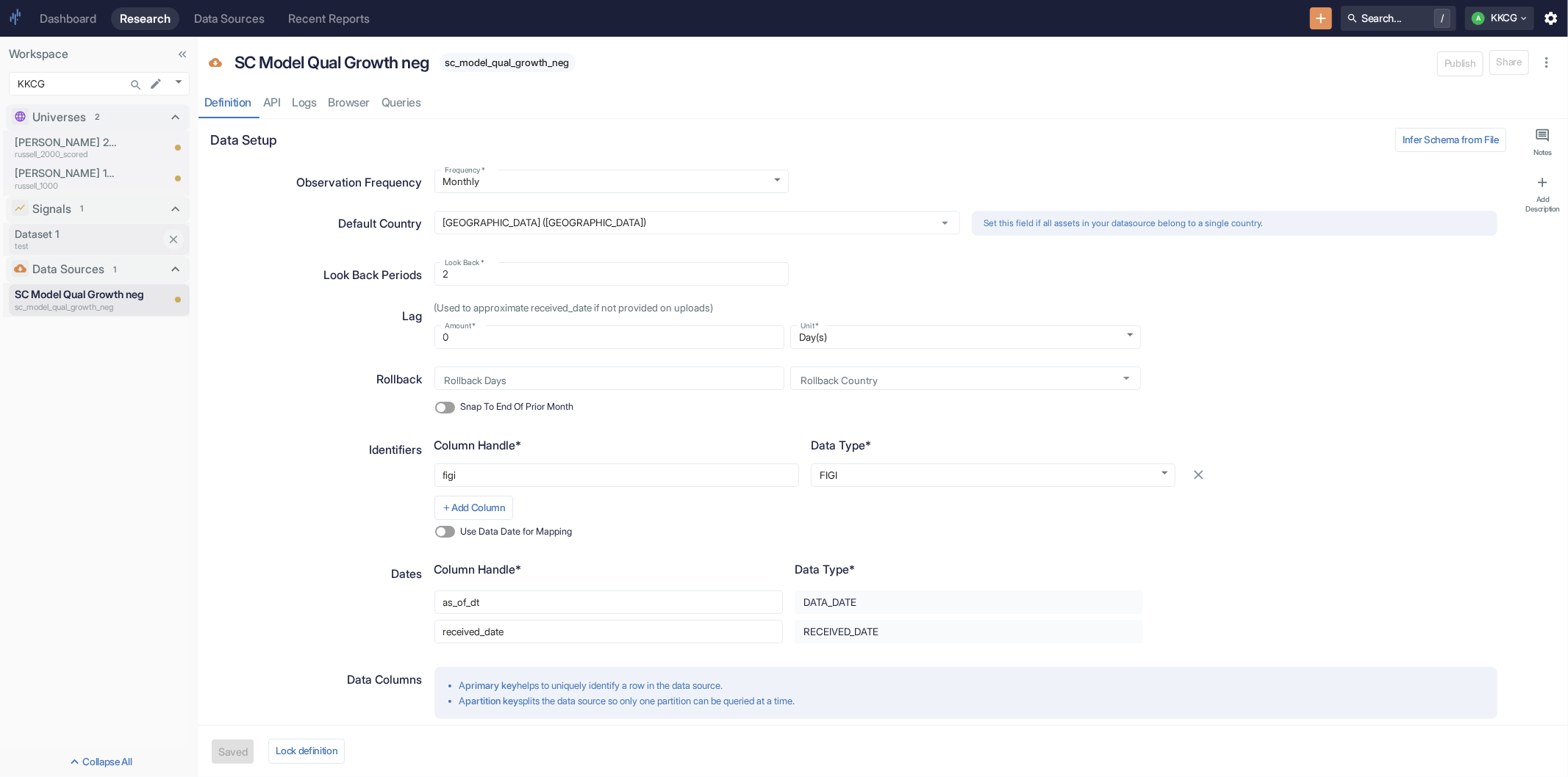
click at [79, 237] on p "Dataset 1" at bounding box center [88, 234] width 147 height 16
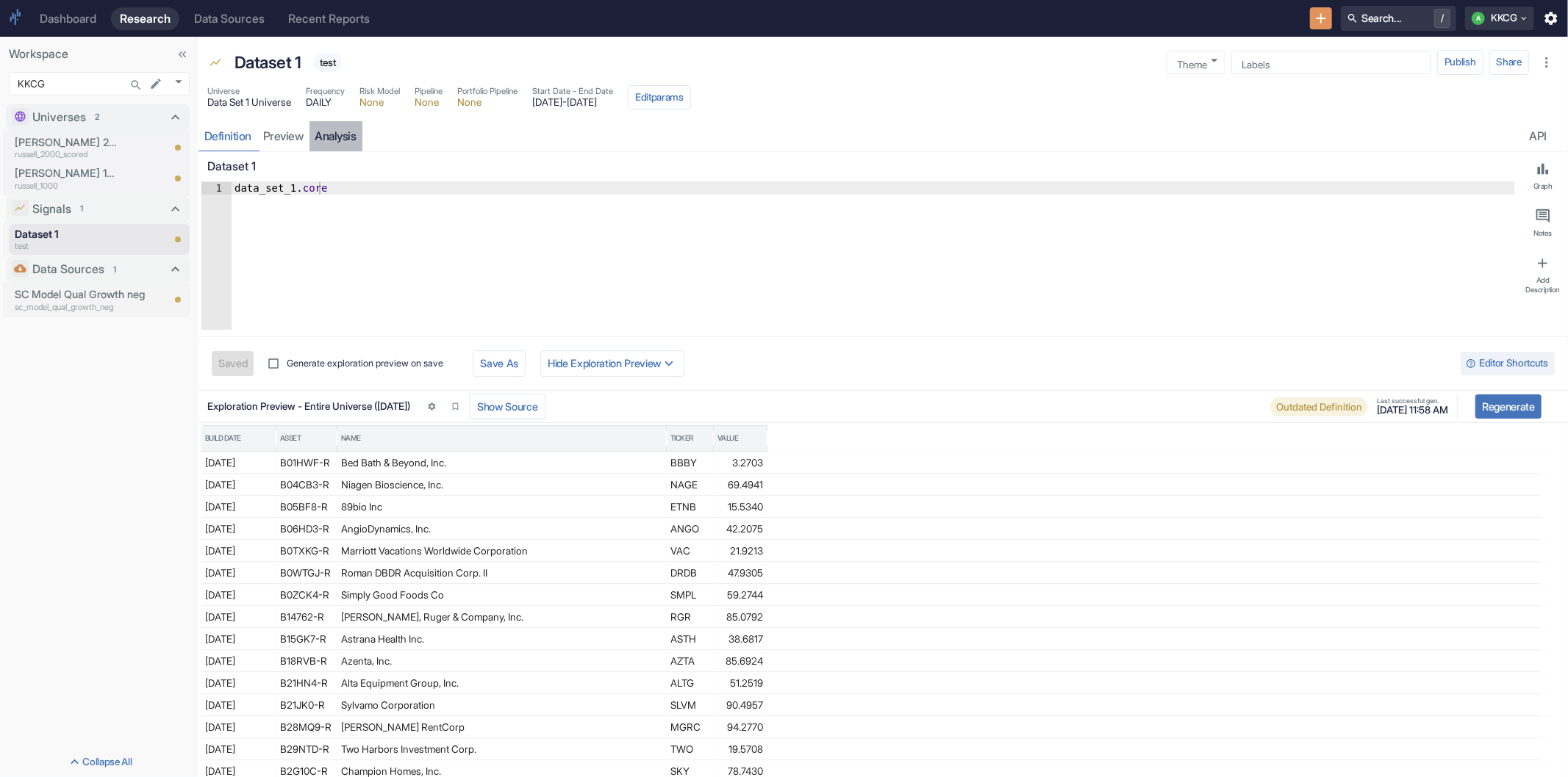
click at [335, 133] on link "analysis" at bounding box center [336, 136] width 53 height 30
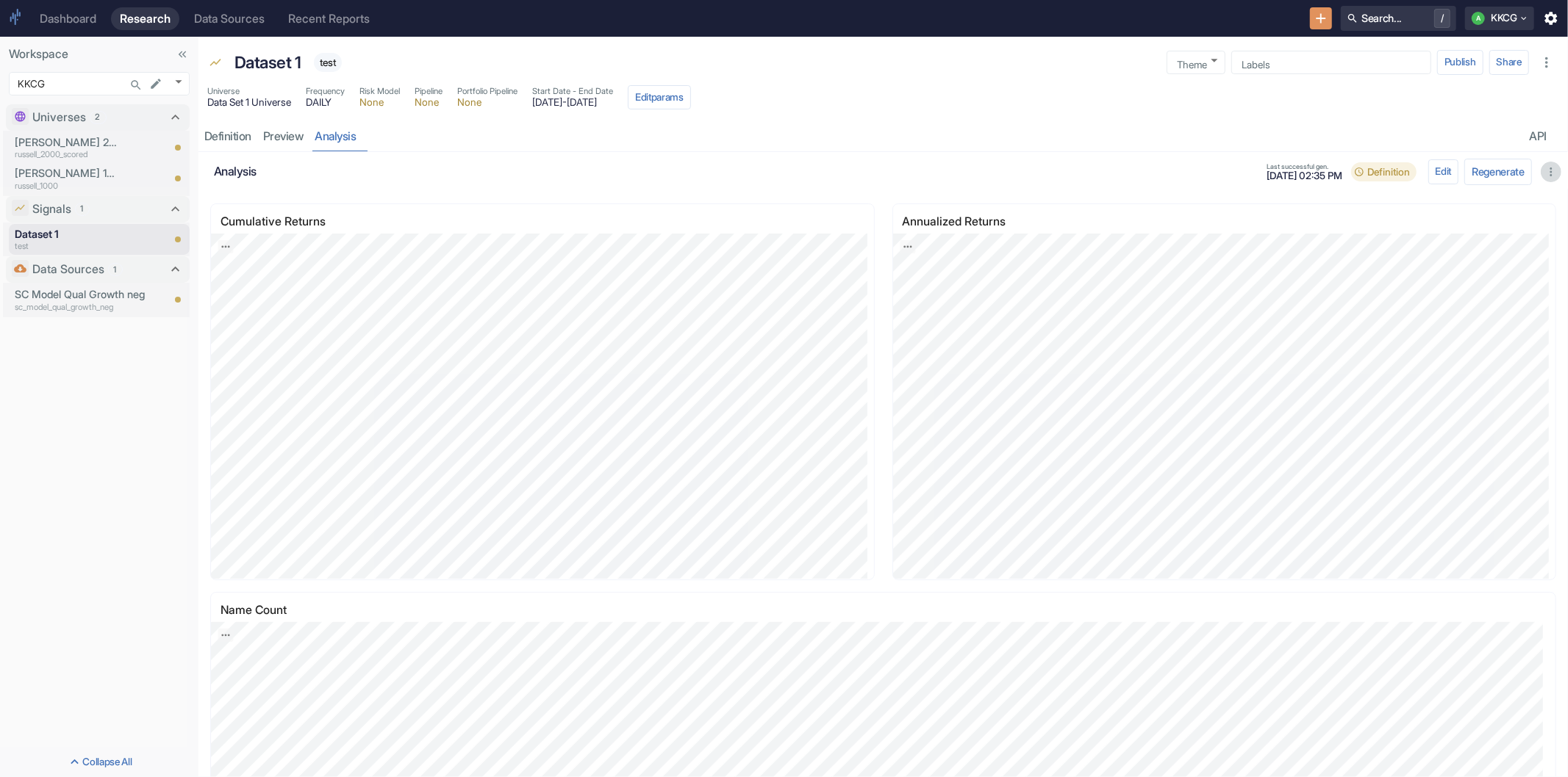
click at [1544, 167] on icon "button" at bounding box center [1551, 171] width 13 height 13
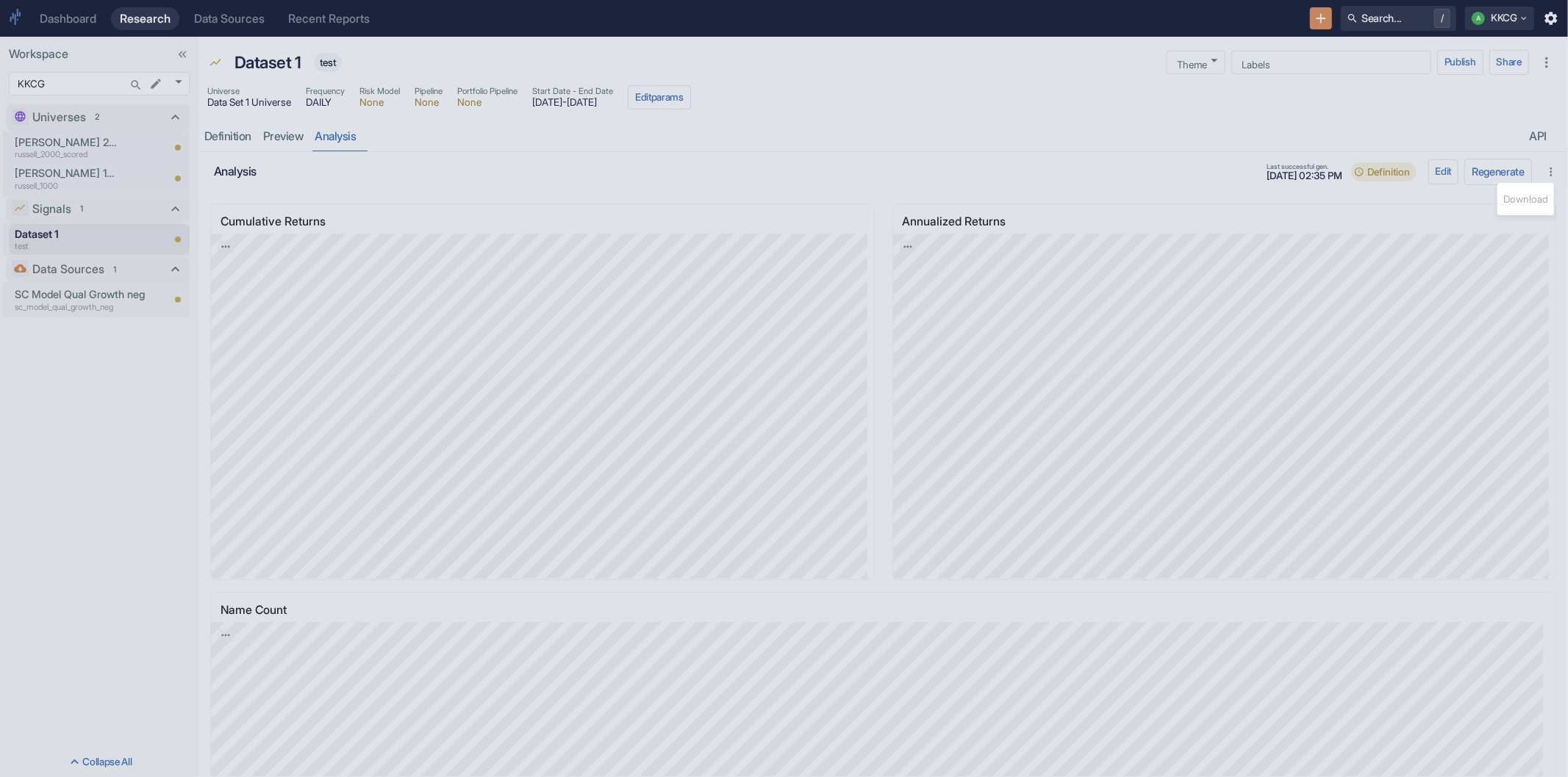
click at [1428, 170] on div at bounding box center [784, 388] width 1568 height 777
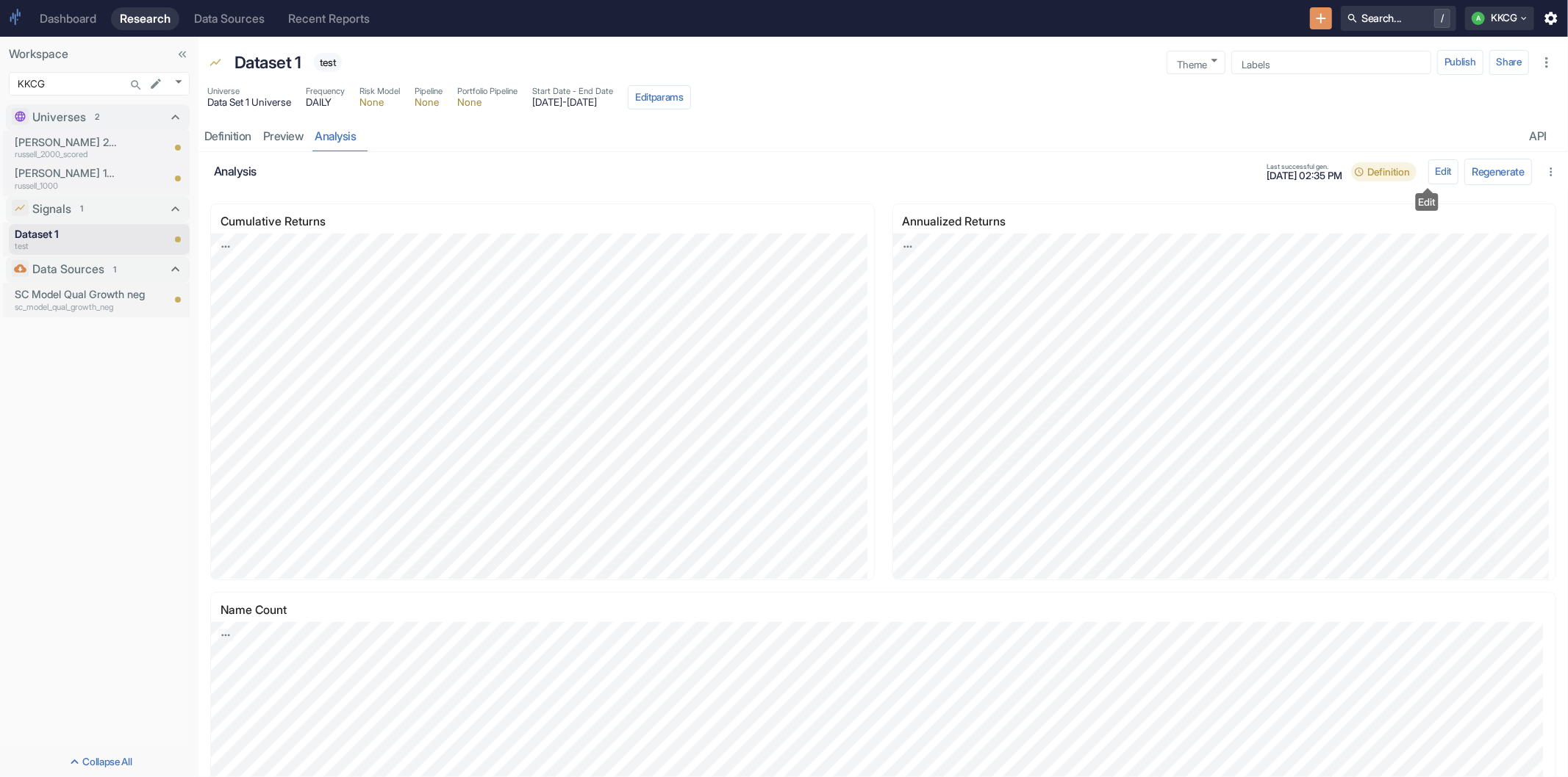
click at [1428, 170] on button "Edit" at bounding box center [1444, 171] width 31 height 25
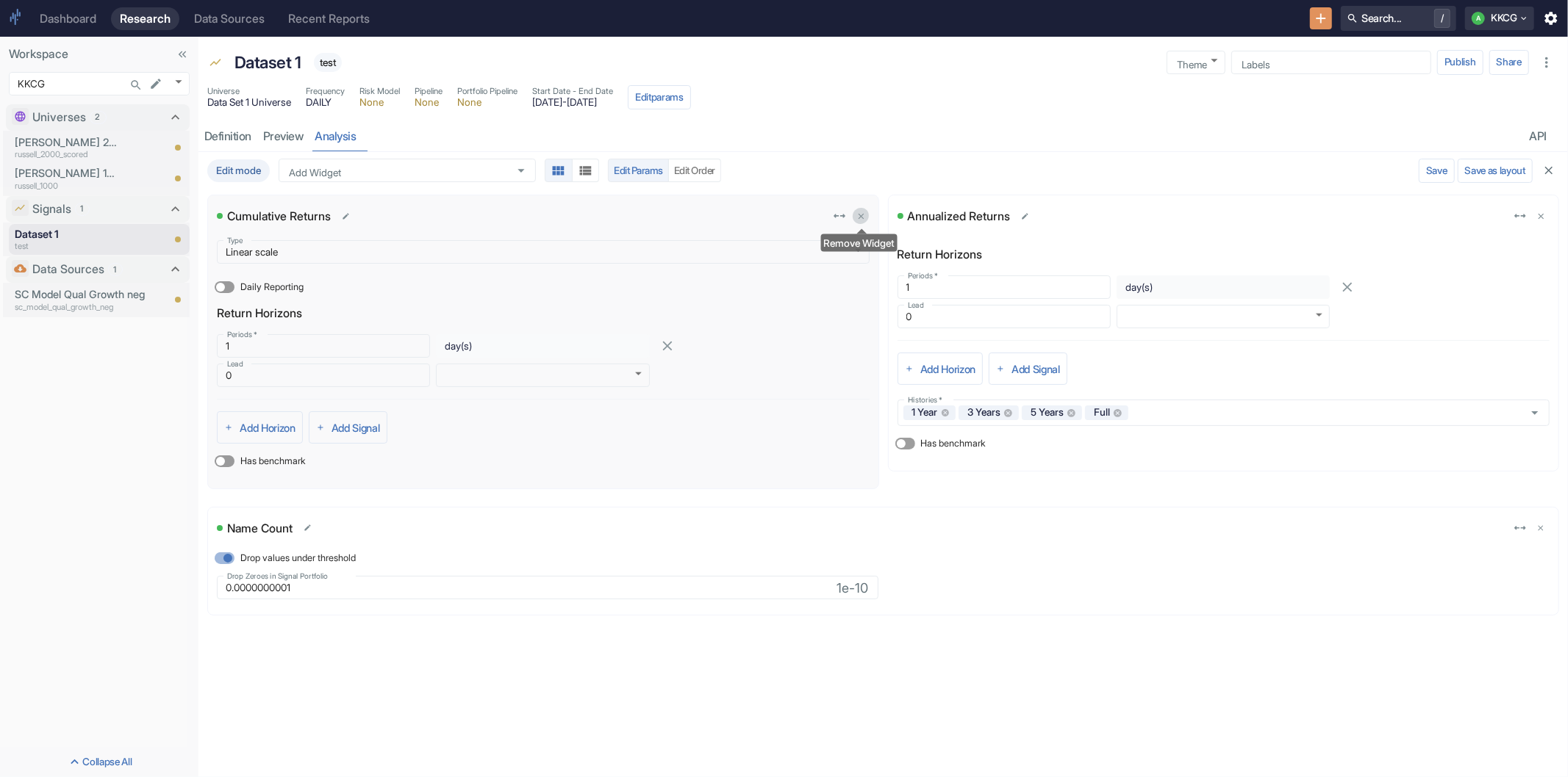
click at [861, 213] on icon "delete" at bounding box center [861, 216] width 10 height 10
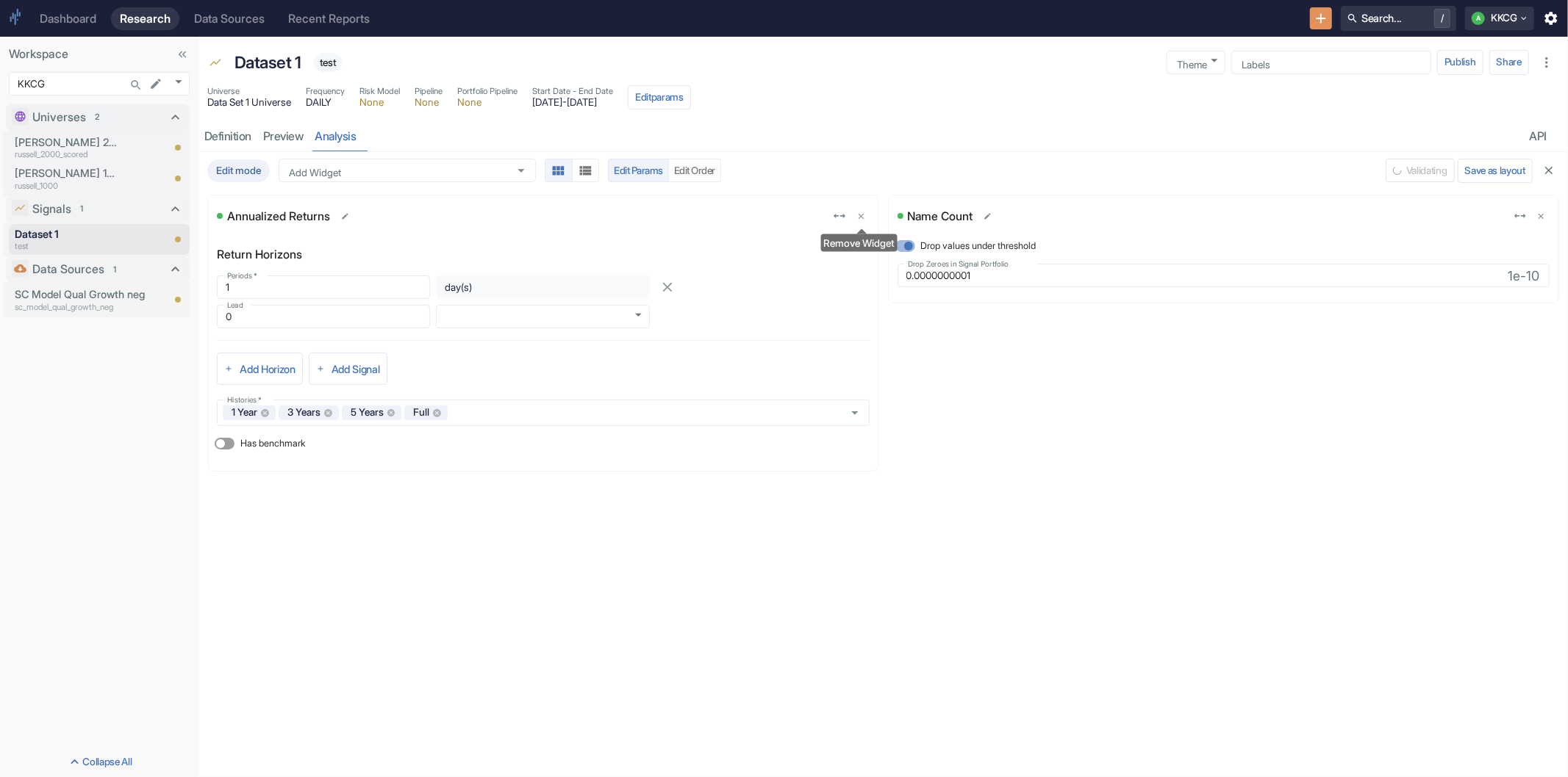
click at [861, 213] on icon "delete" at bounding box center [861, 216] width 10 height 10
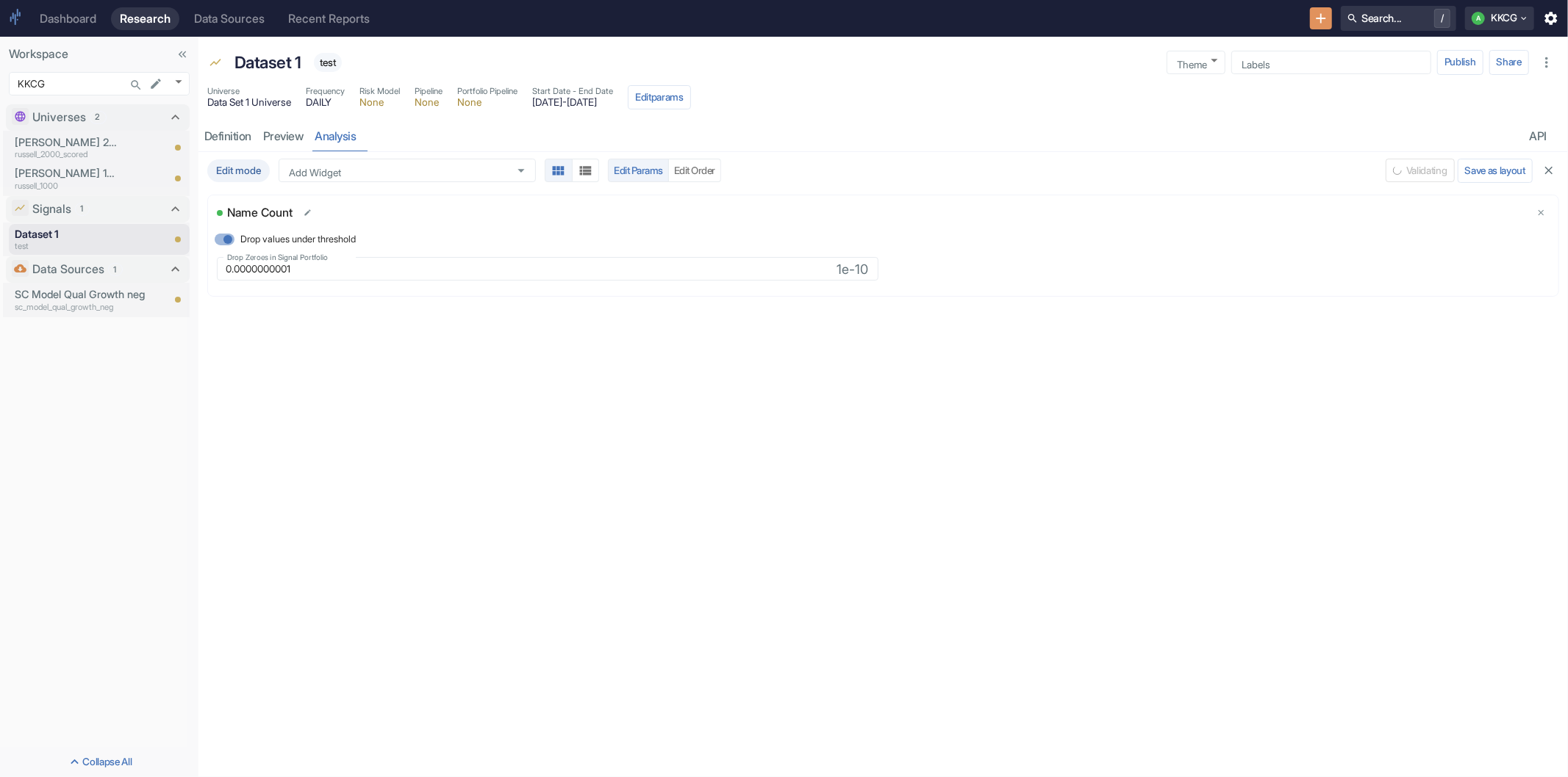
click at [861, 213] on div "Name Count" at bounding box center [875, 212] width 1316 height 15
click at [865, 151] on div "resource tabs" at bounding box center [943, 136] width 1161 height 30
click at [1365, 167] on button "Save and Run" at bounding box center [1379, 170] width 72 height 24
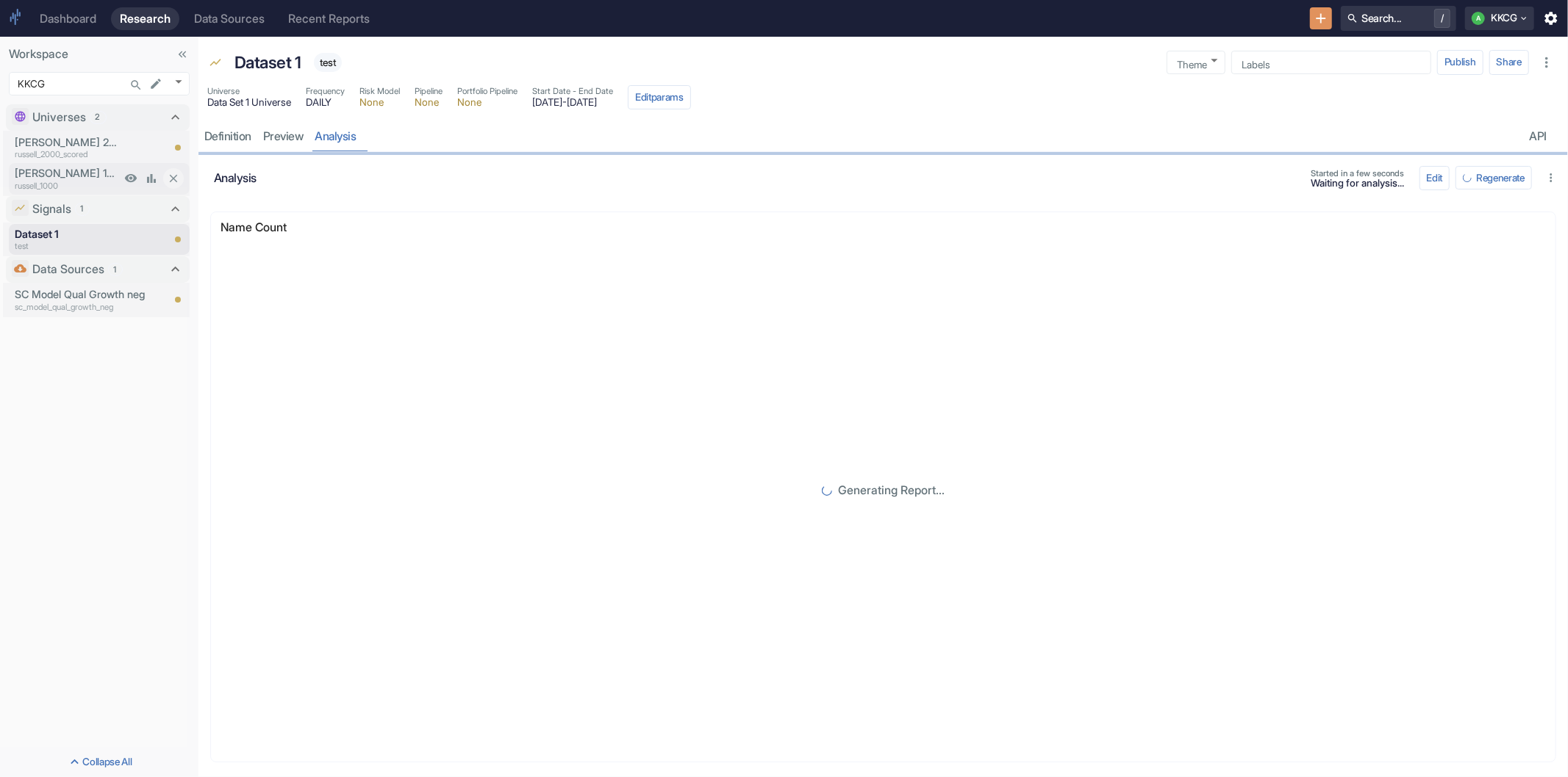
click at [42, 172] on p "[PERSON_NAME] 1000" at bounding box center [68, 173] width 106 height 16
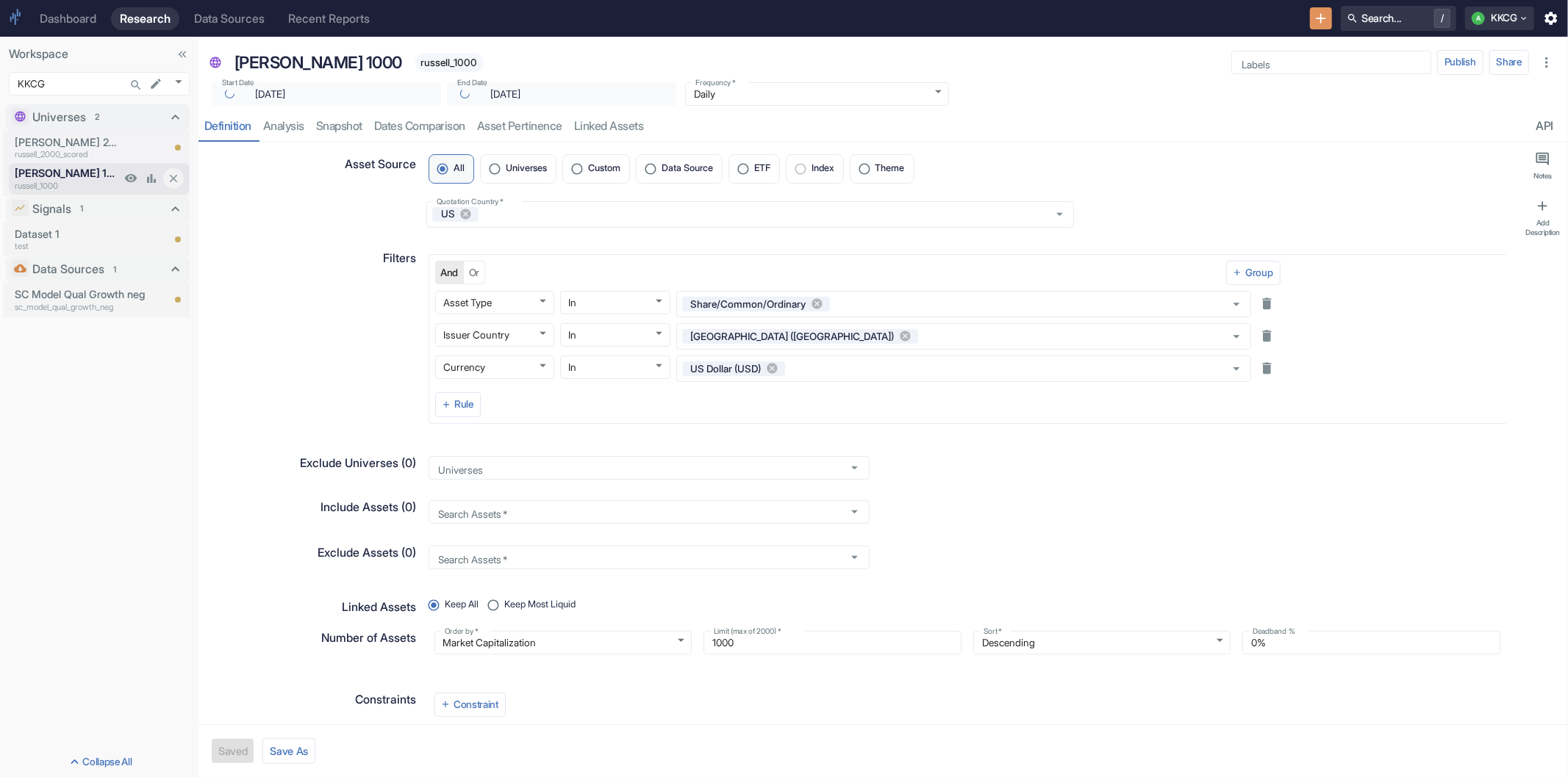
type textarea "x"
click at [38, 228] on p "Dataset 1" at bounding box center [88, 234] width 147 height 16
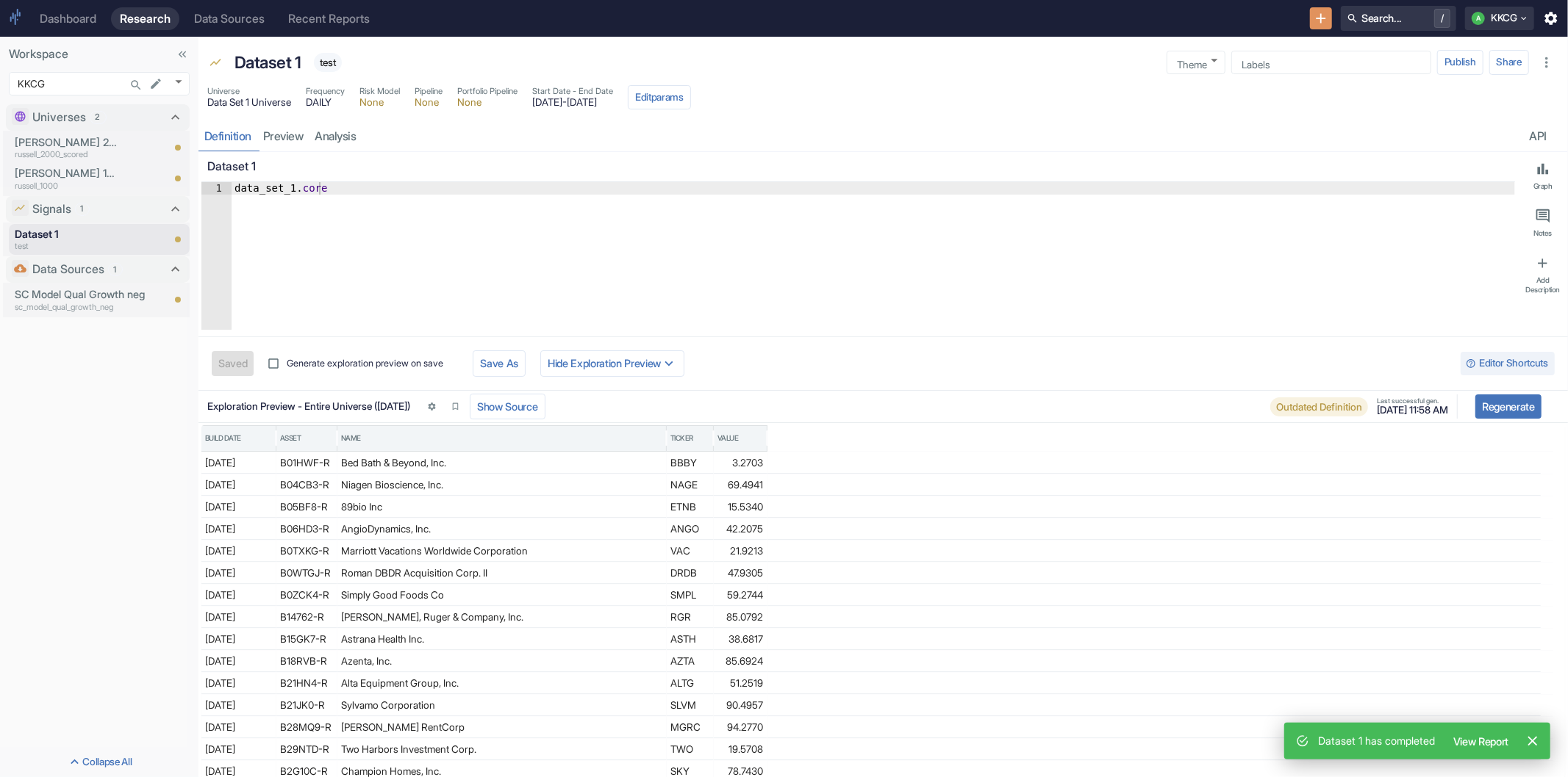
type textarea "x"
